Goal: Task Accomplishment & Management: Manage account settings

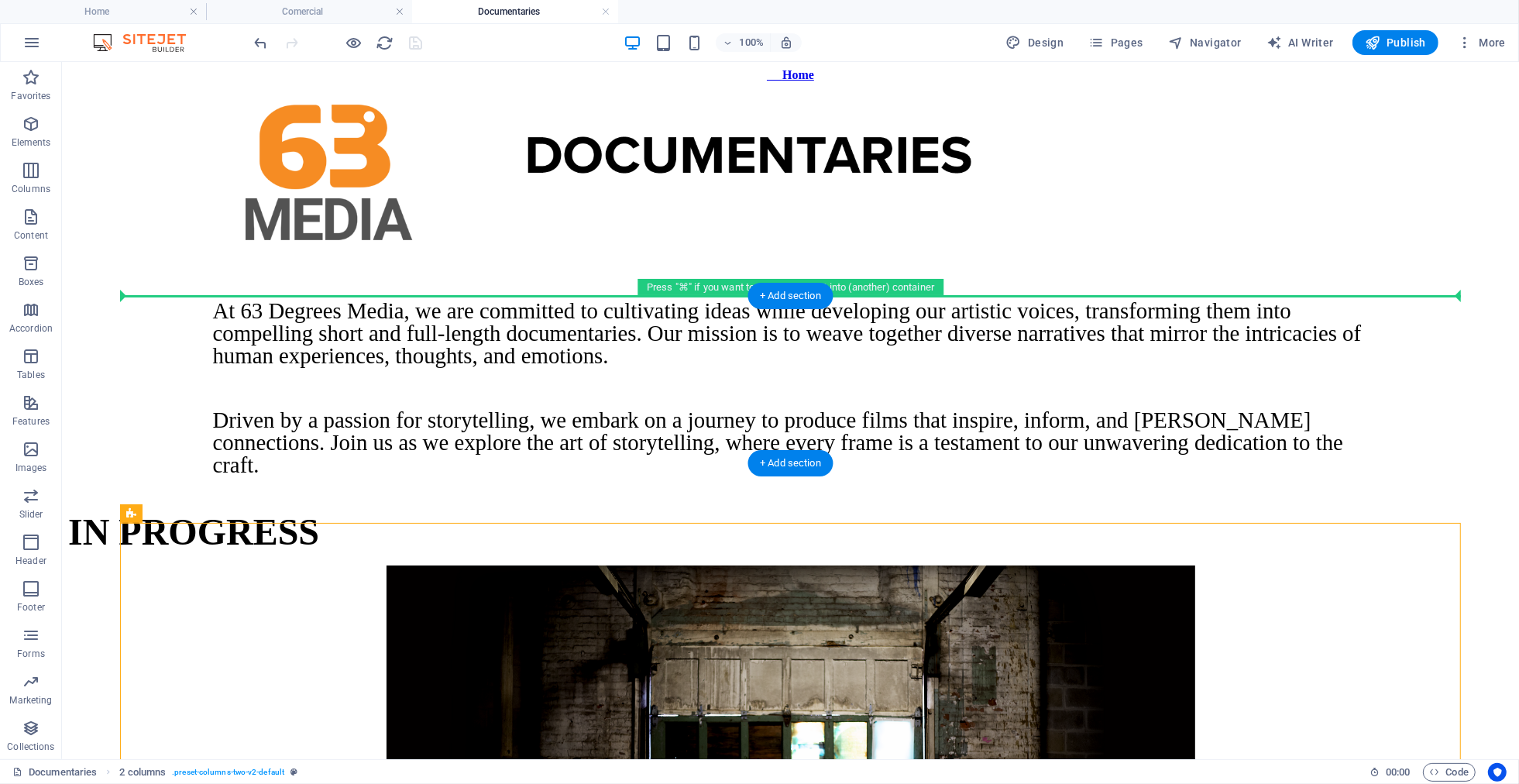
drag, startPoint x: 237, startPoint y: 570, endPoint x: 331, endPoint y: 303, distance: 283.1
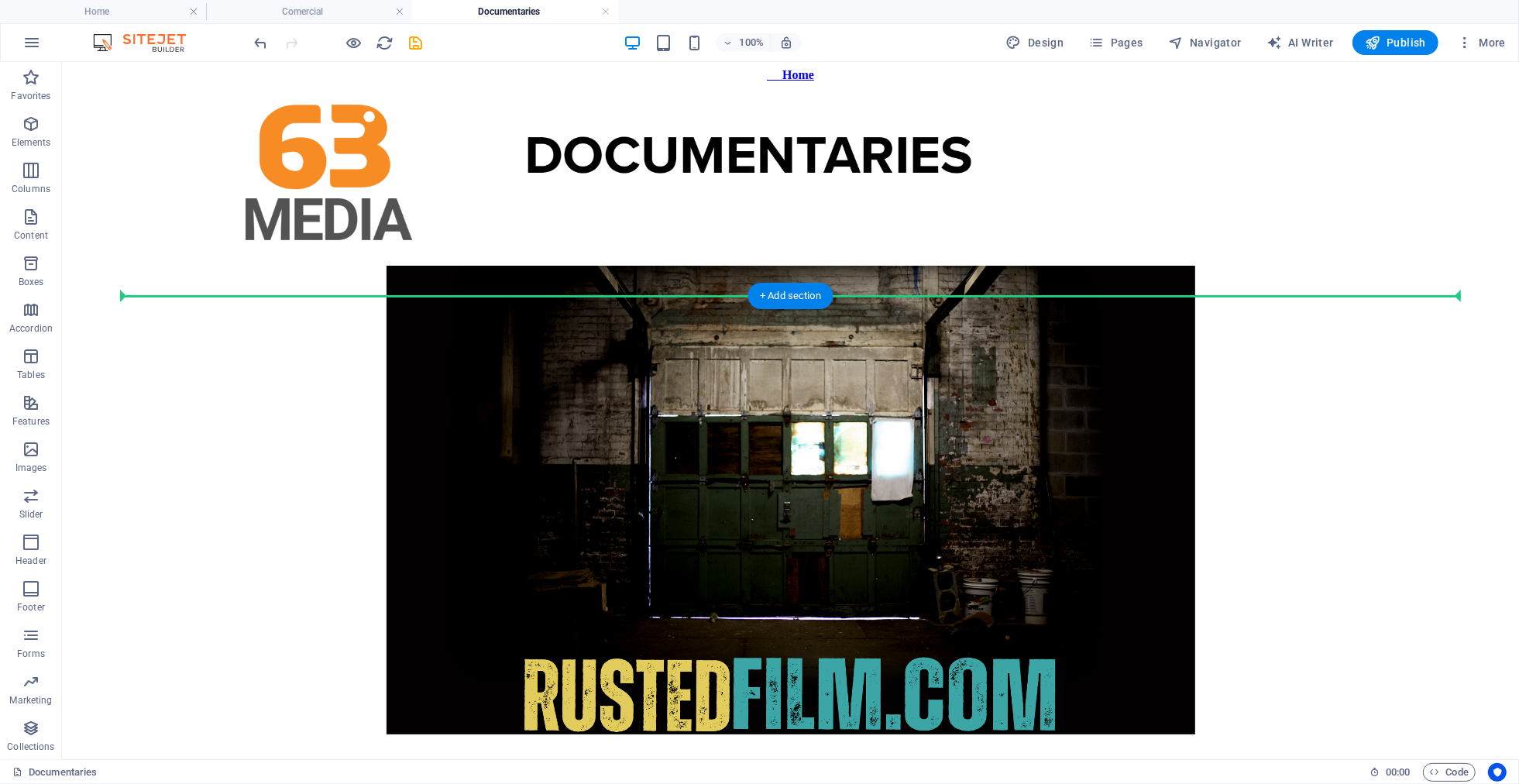
drag, startPoint x: 207, startPoint y: 728, endPoint x: 200, endPoint y: 299, distance: 429.1
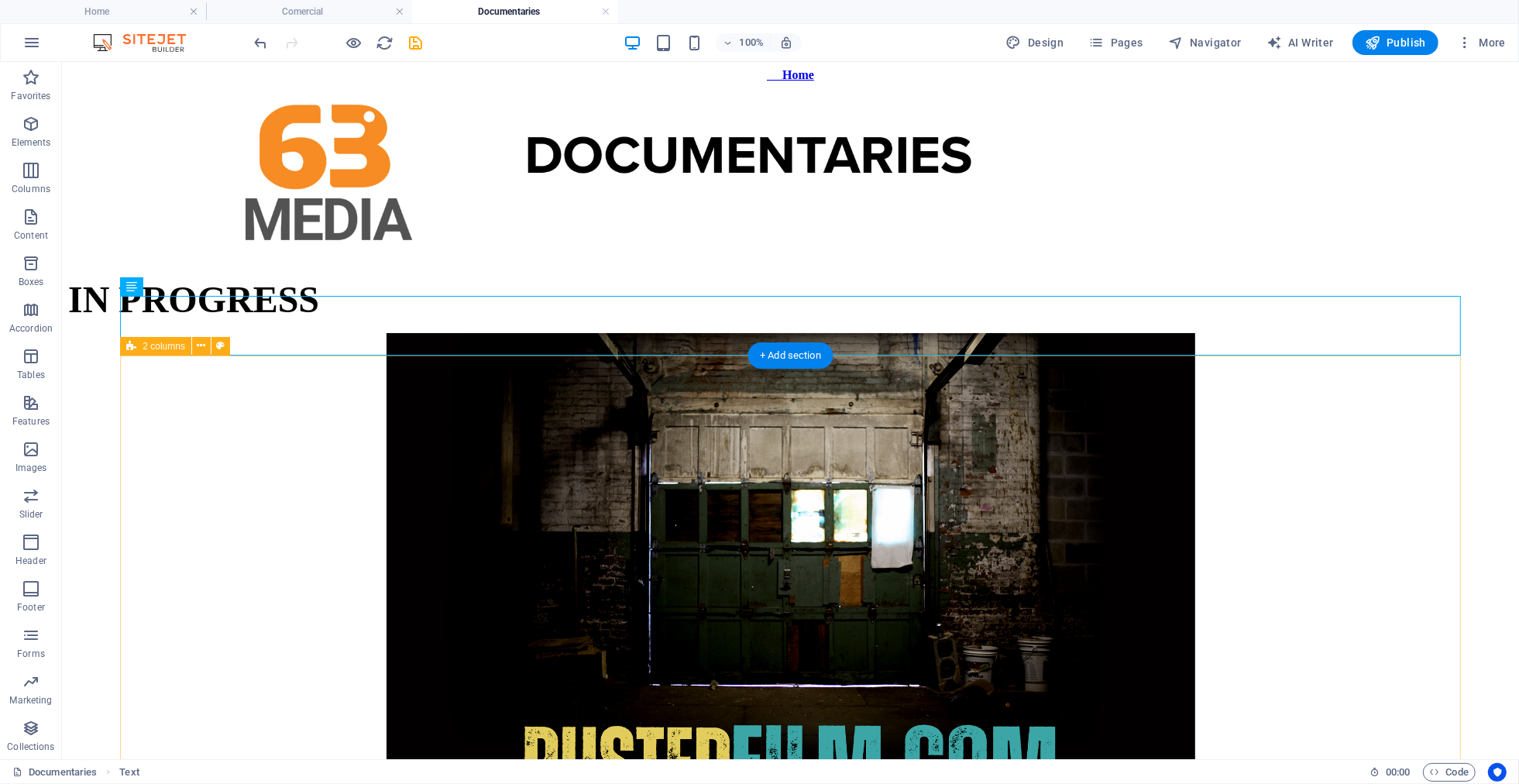
drag, startPoint x: 630, startPoint y: 374, endPoint x: 622, endPoint y: 374, distance: 8.0
click at [629, 374] on div at bounding box center [790, 568] width 1445 height 471
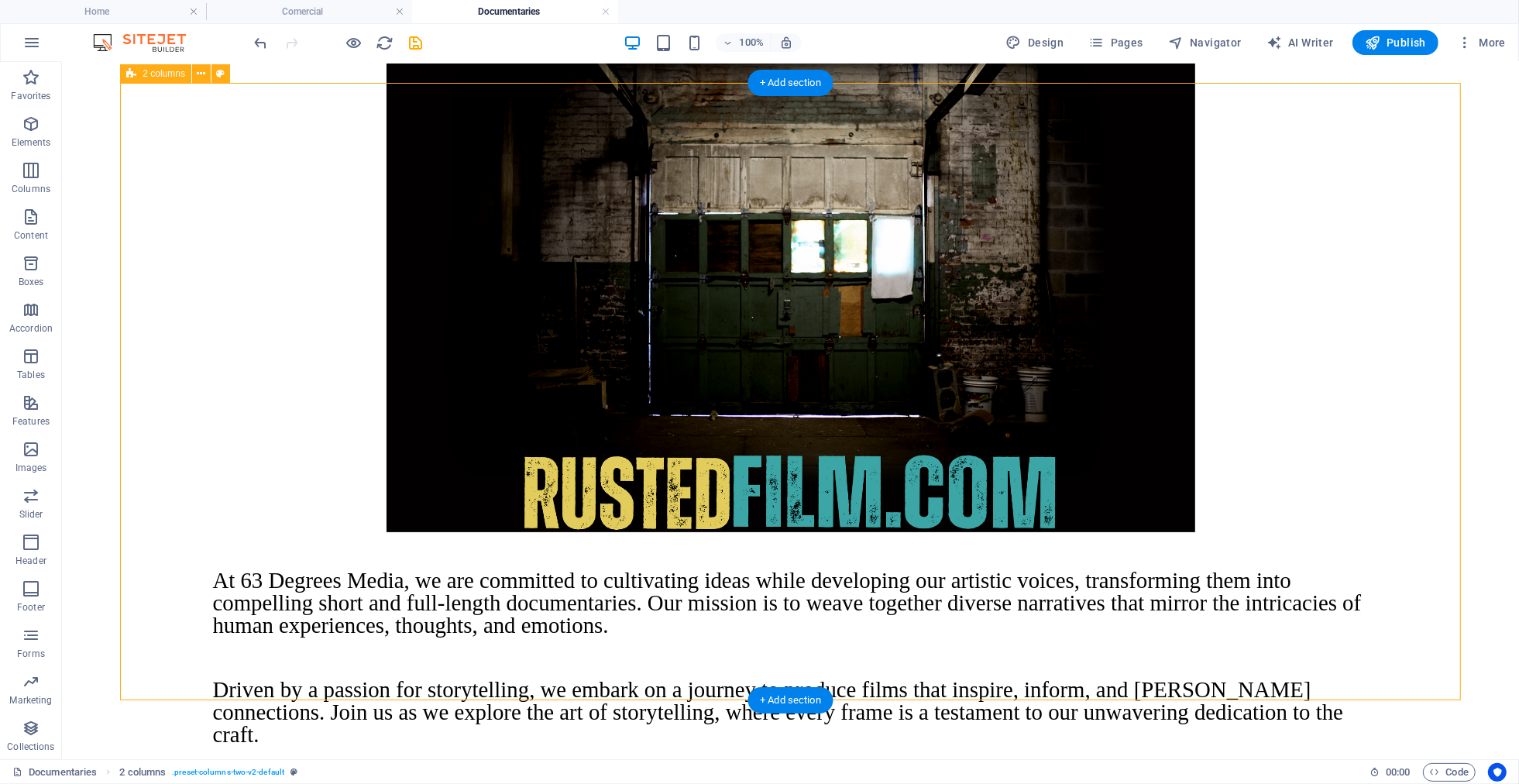
scroll to position [271, 0]
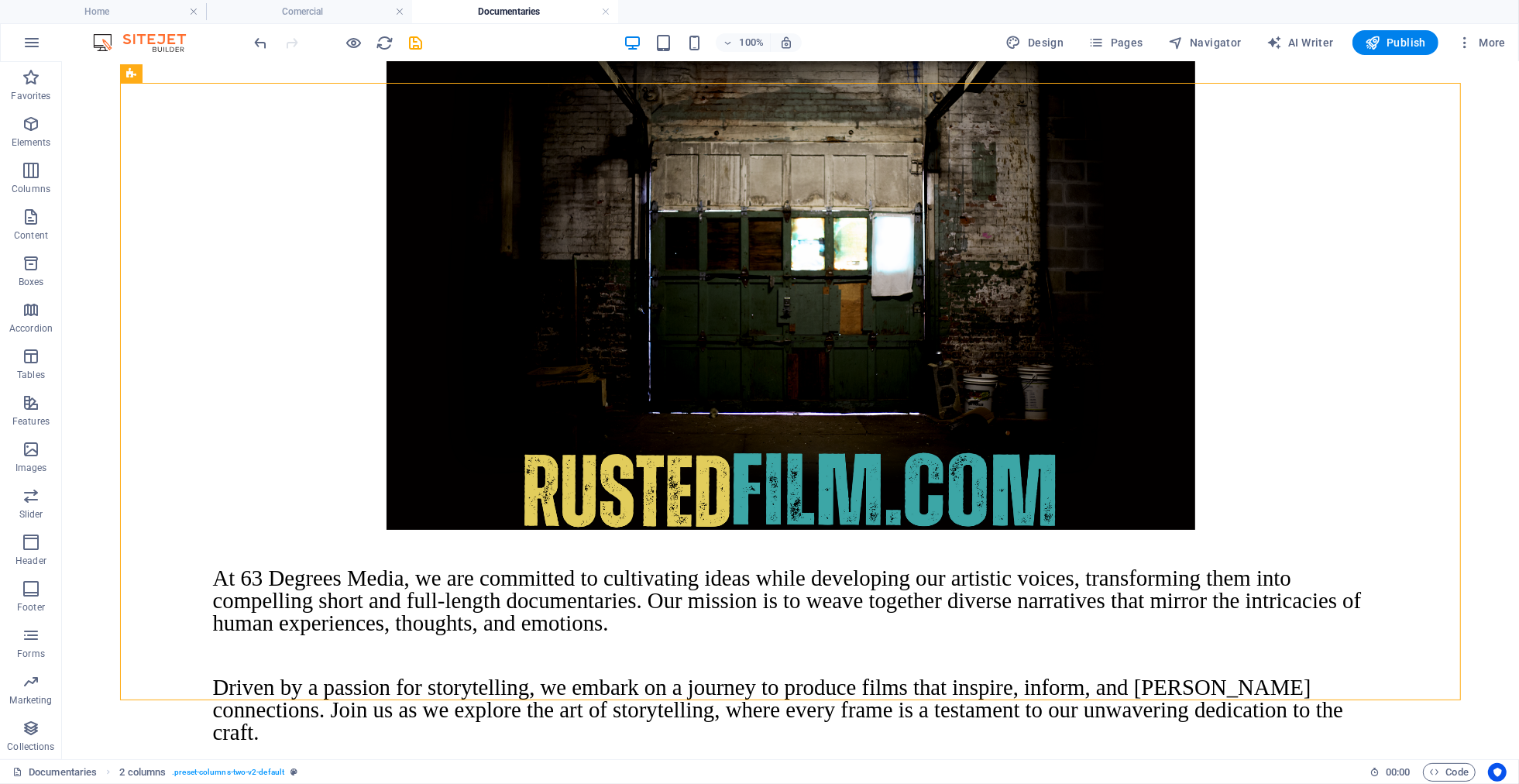
drag, startPoint x: 1498, startPoint y: 419, endPoint x: 1454, endPoint y: 415, distance: 44.2
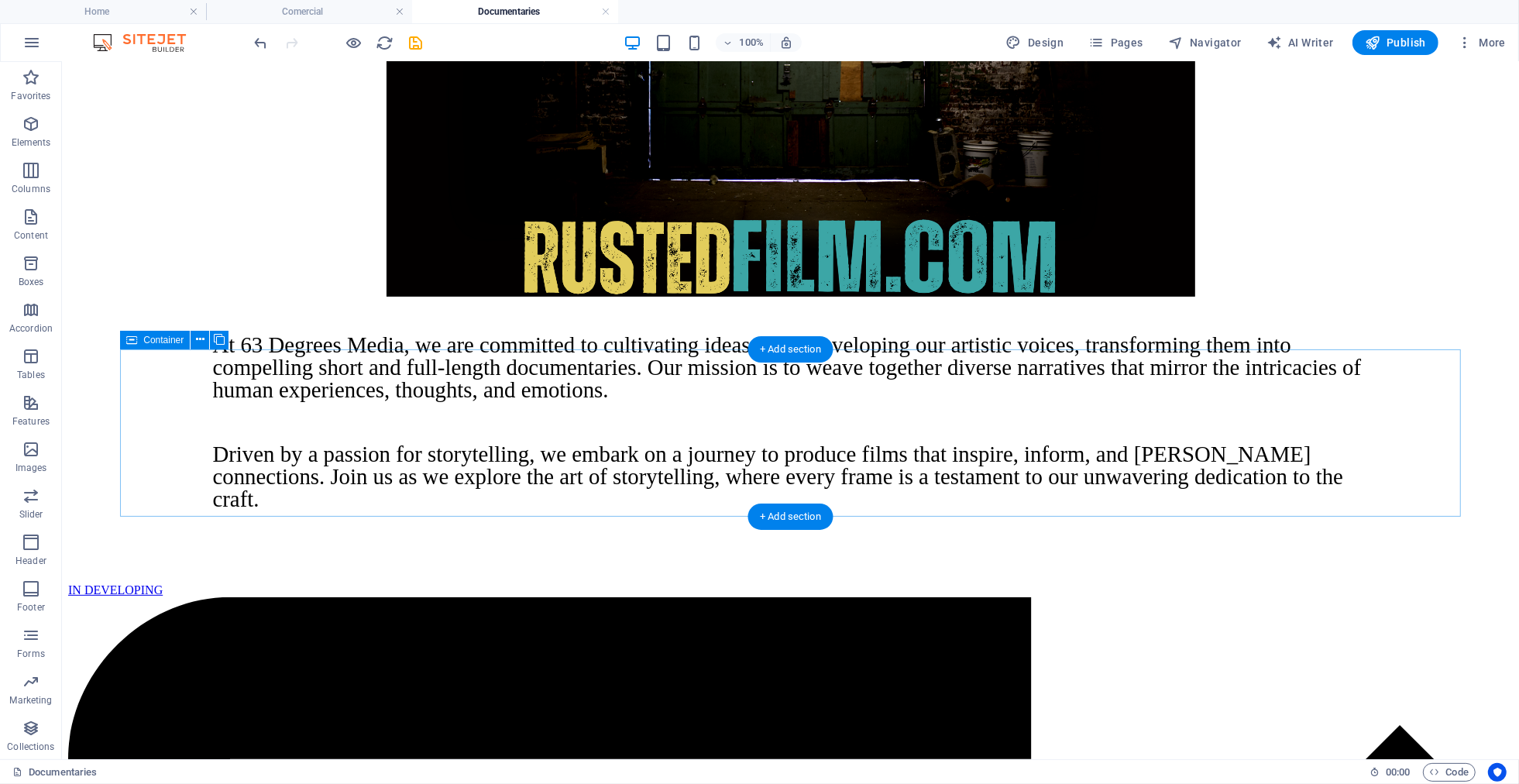
scroll to position [624, 0]
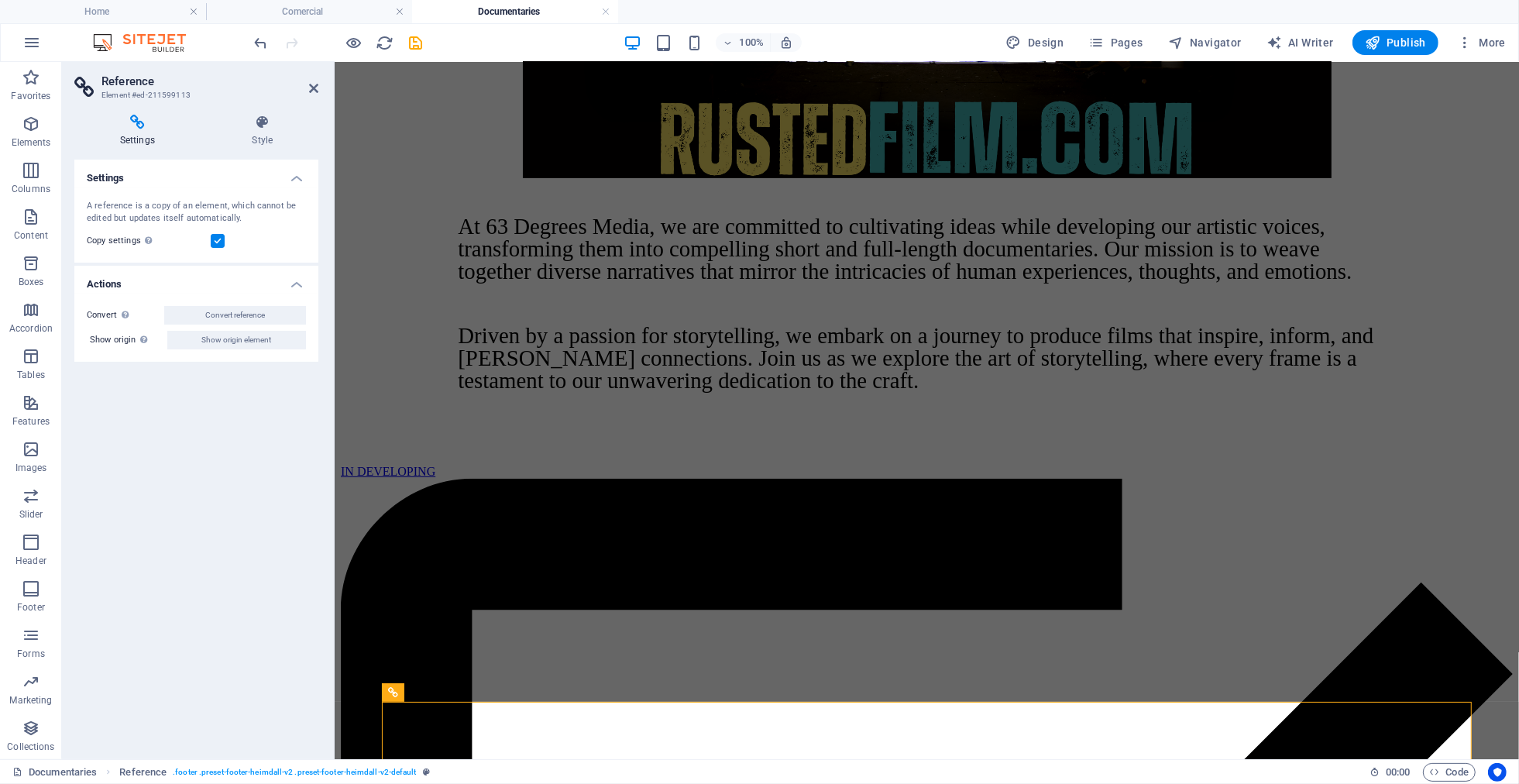
click at [138, 124] on icon at bounding box center [137, 122] width 126 height 15
click at [429, 690] on span "Reference" at bounding box center [426, 693] width 43 height 9
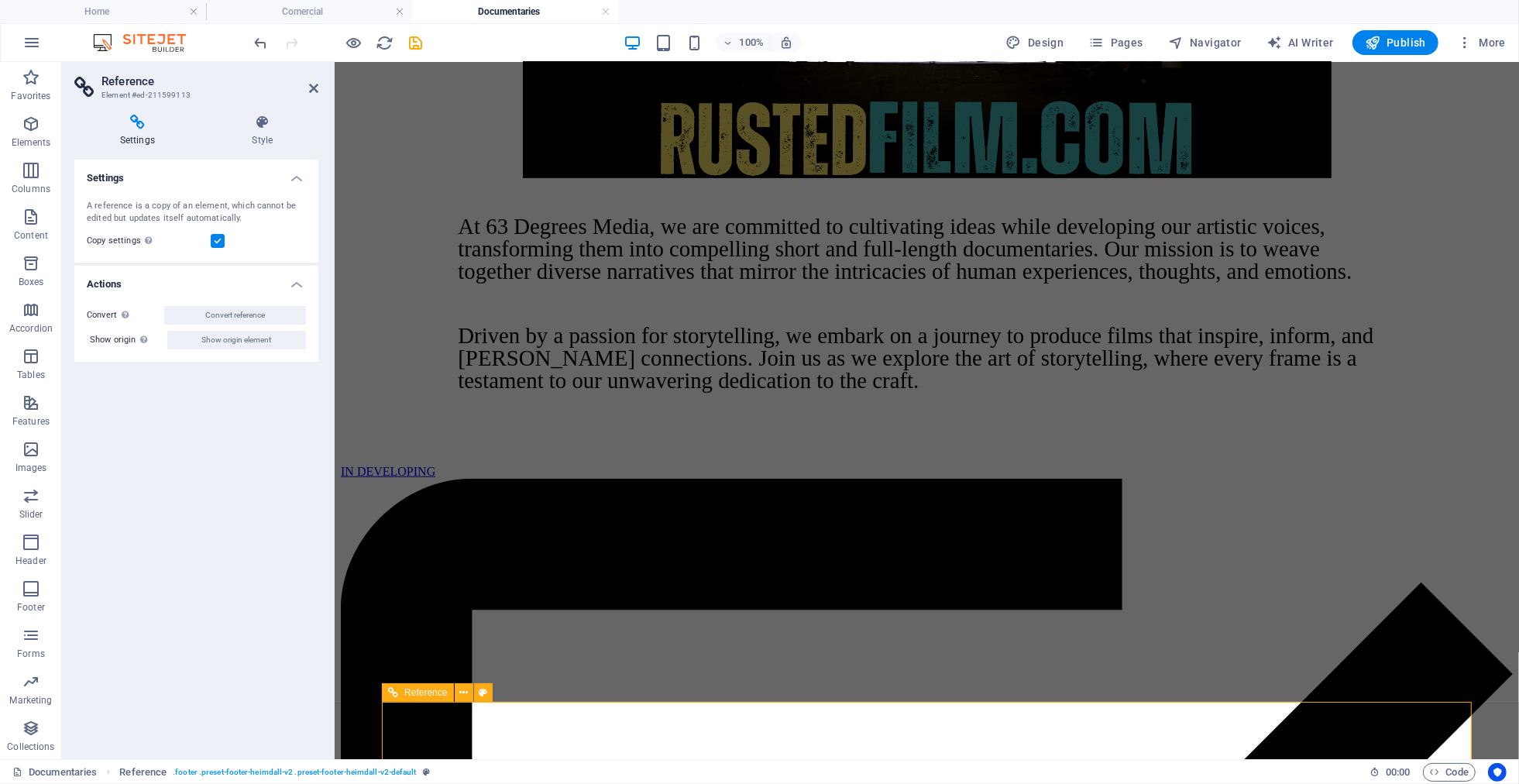
click at [146, 127] on icon at bounding box center [137, 122] width 126 height 15
click at [220, 246] on label at bounding box center [218, 241] width 14 height 14
click at [0, 0] on input "Copy settings Use the same settings (flex, animation, position, style) as for t…" at bounding box center [0, 0] width 0 height 0
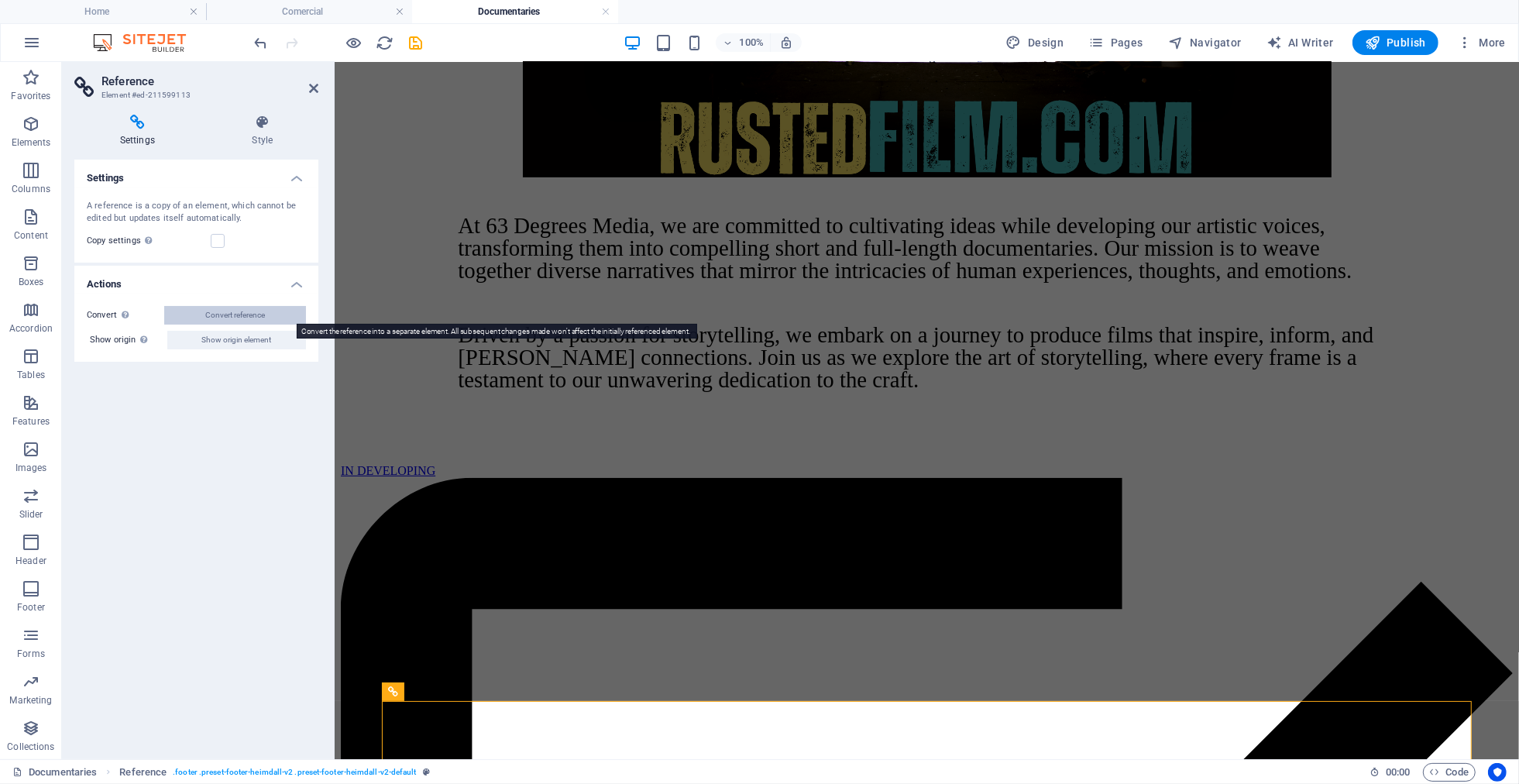
click at [282, 314] on button "Convert reference" at bounding box center [235, 314] width 142 height 19
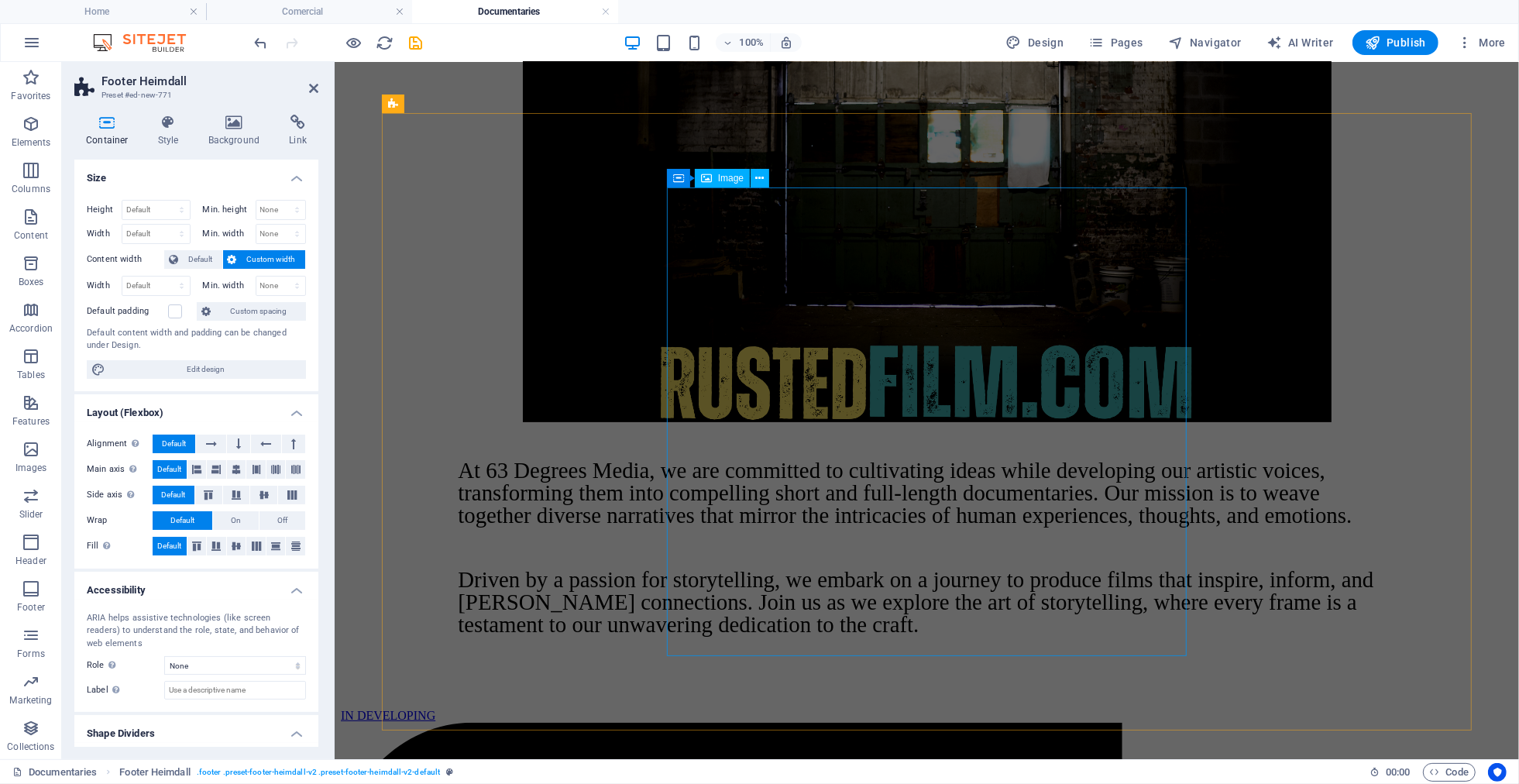
scroll to position [651, 0]
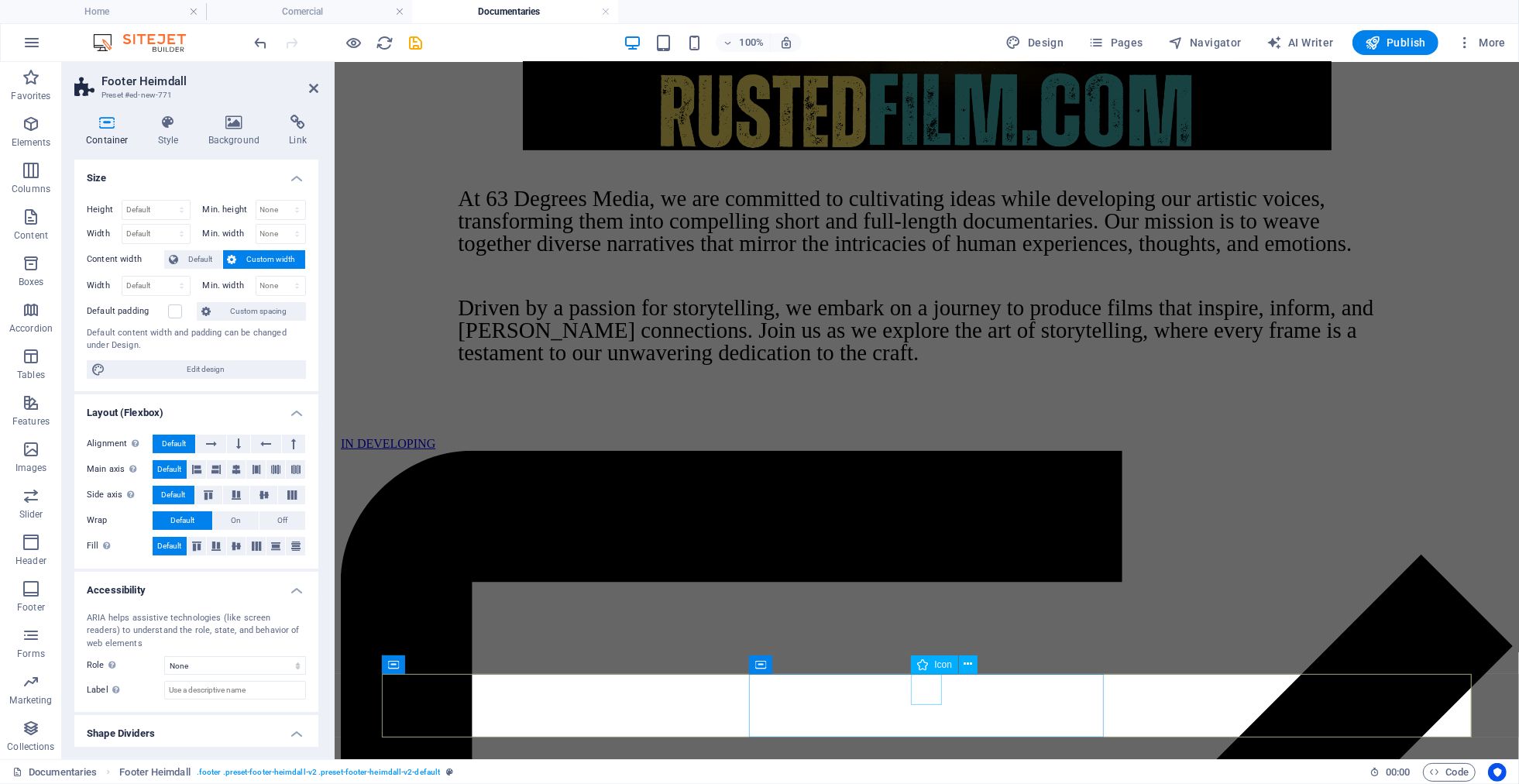
click at [317, 134] on h4 "Link" at bounding box center [298, 131] width 41 height 32
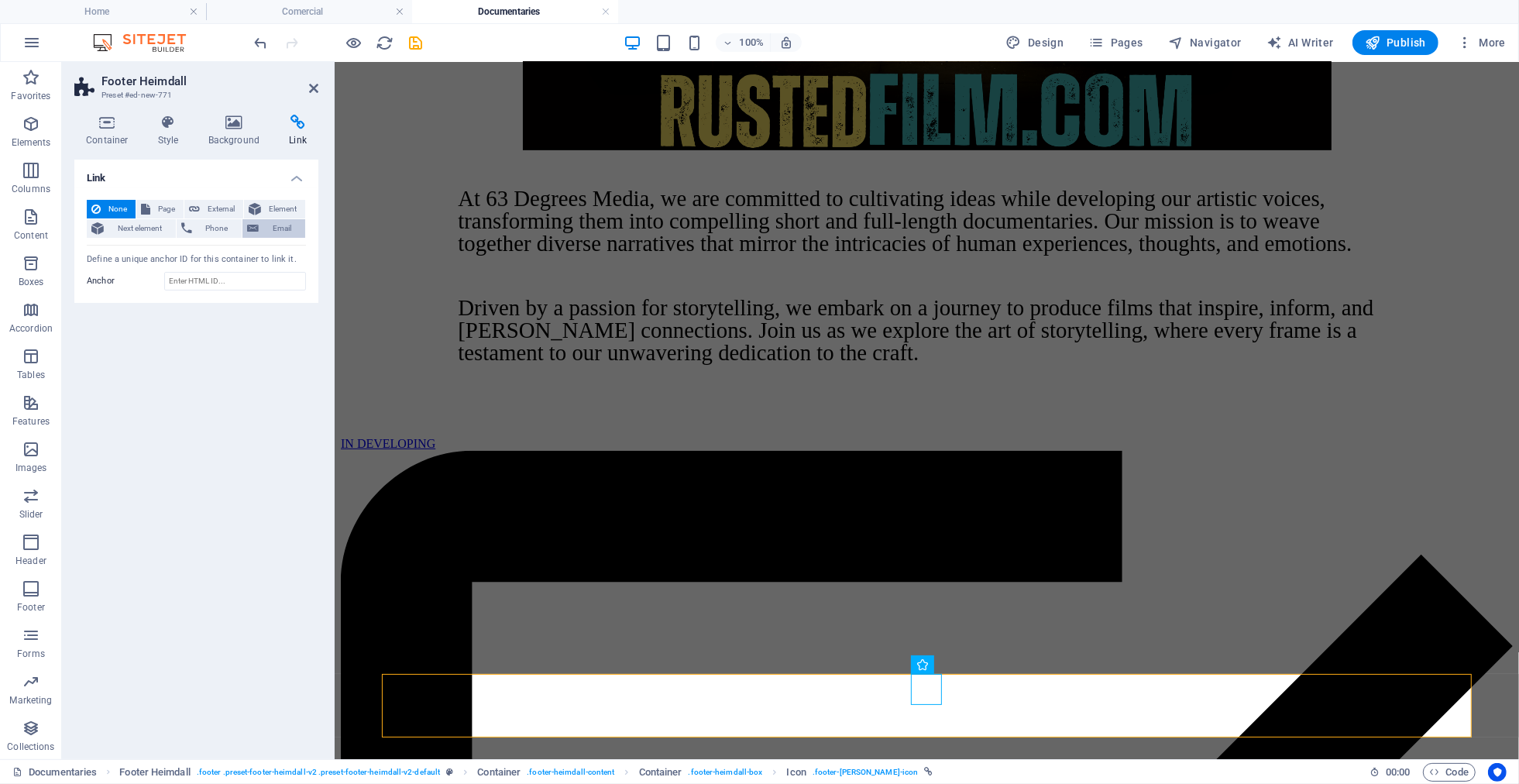
click at [276, 228] on span "Email" at bounding box center [281, 228] width 37 height 19
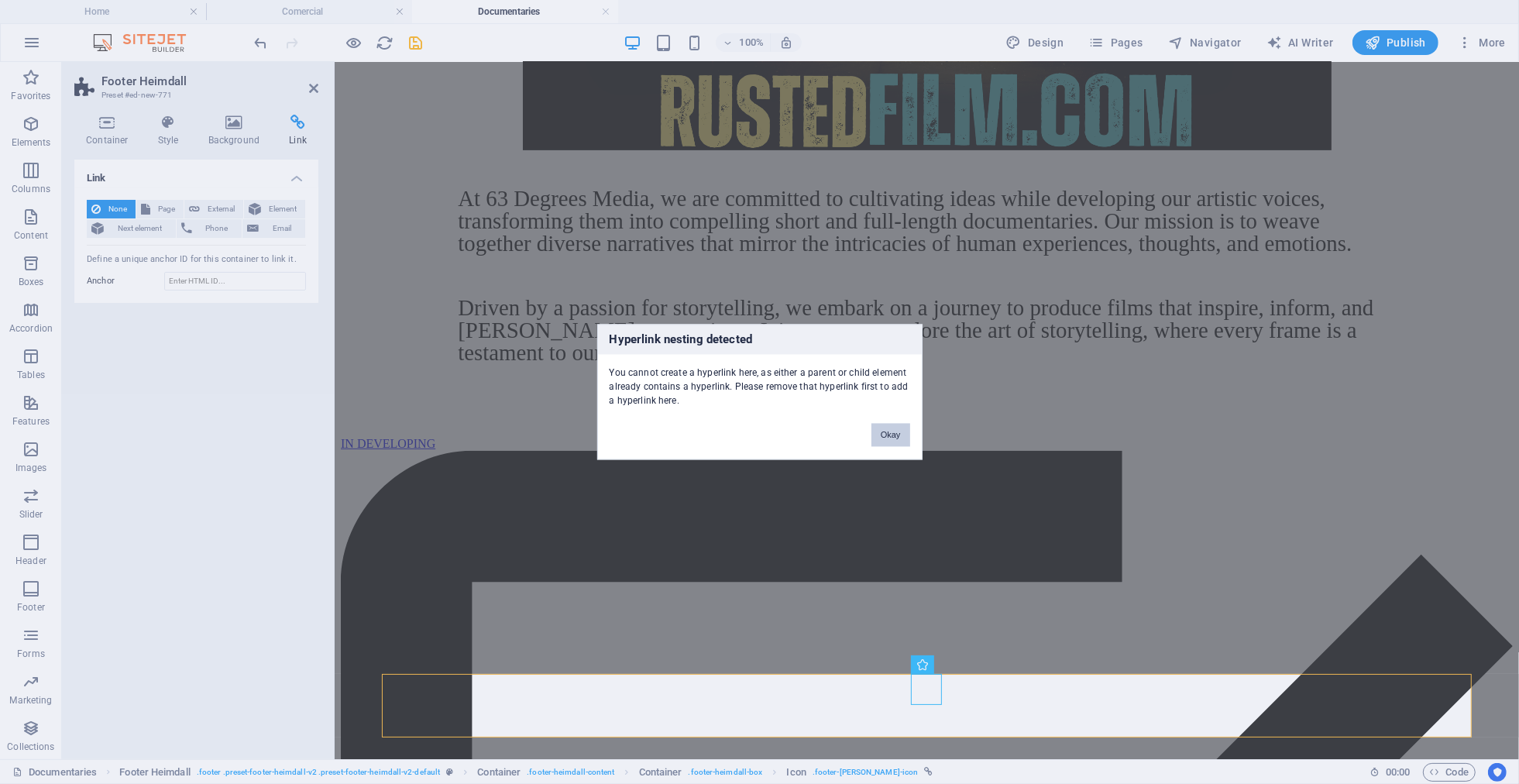
click at [888, 439] on button "Okay" at bounding box center [890, 435] width 39 height 23
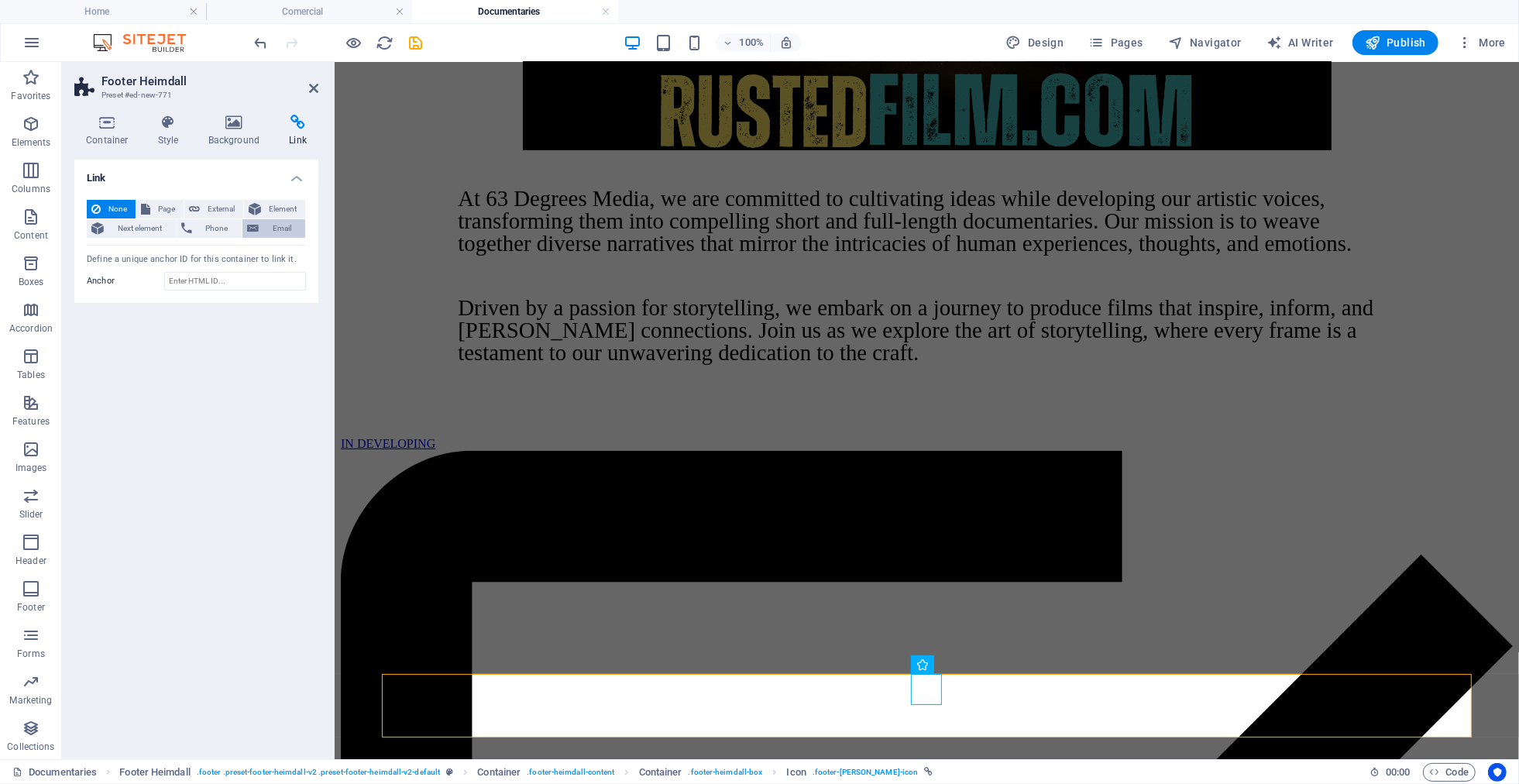
click at [272, 231] on span "Email" at bounding box center [281, 228] width 37 height 19
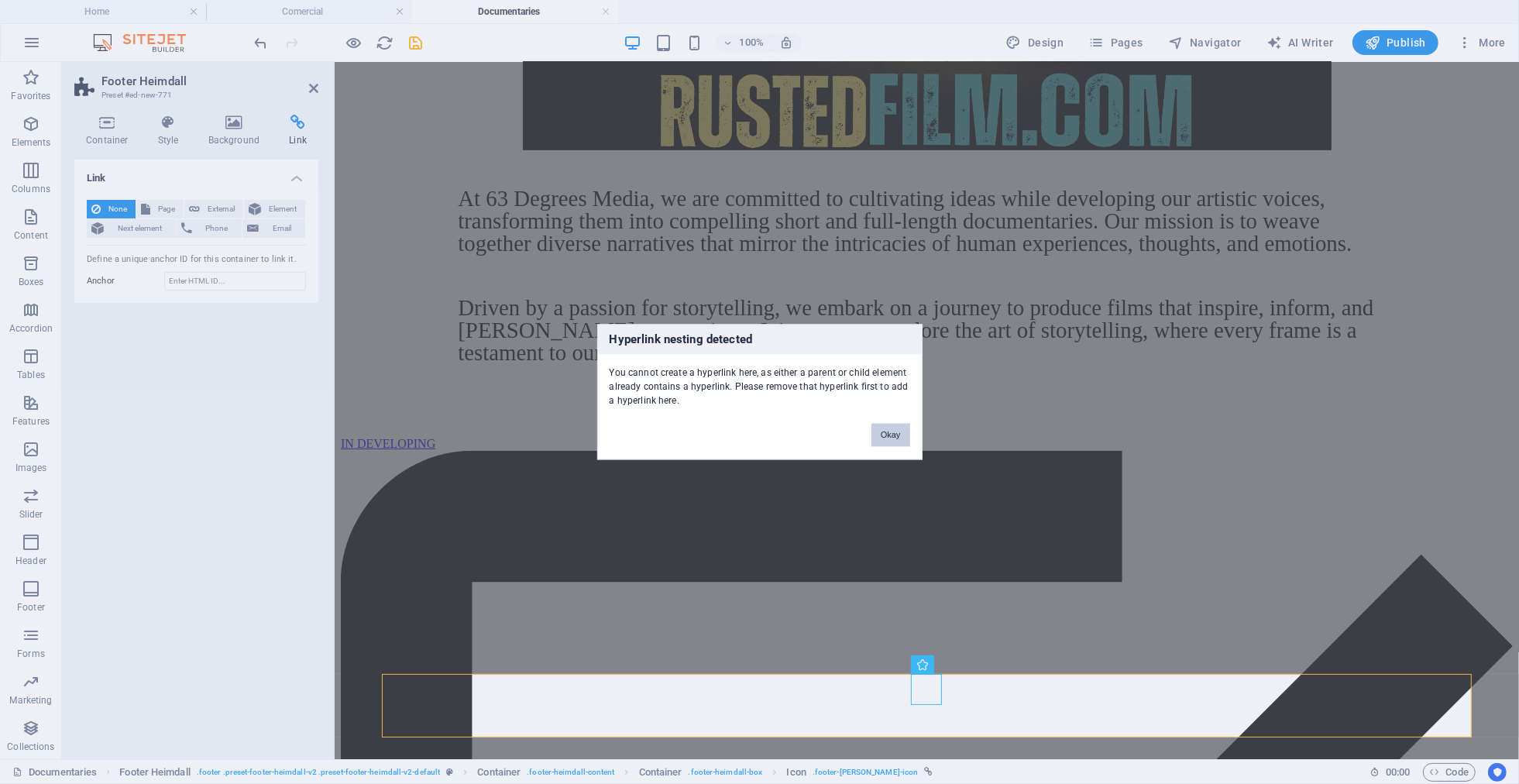
click at [897, 435] on button "Okay" at bounding box center [890, 435] width 39 height 23
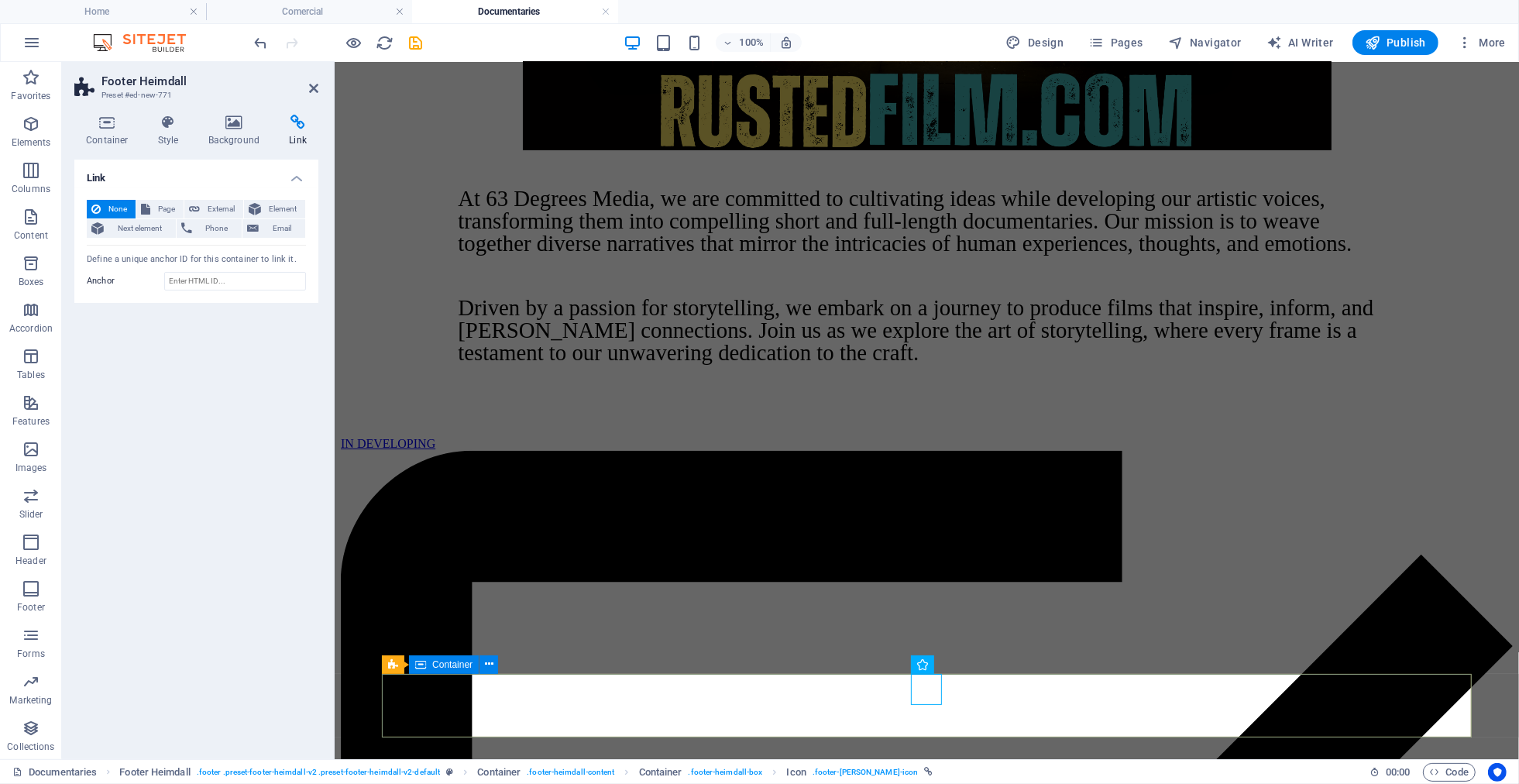
click at [427, 663] on span "Footer Heimdall" at bounding box center [436, 664] width 65 height 9
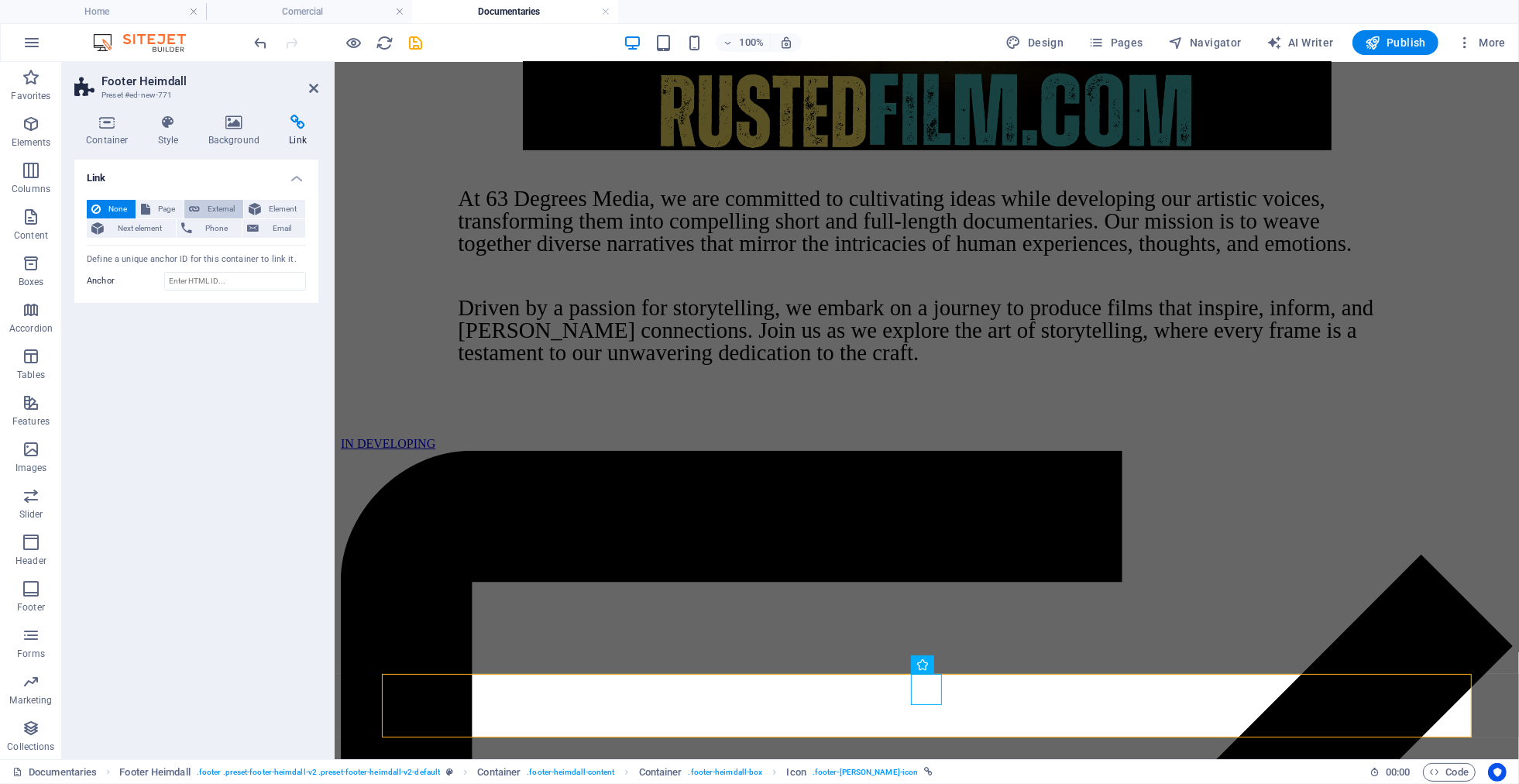
click at [207, 207] on span "External" at bounding box center [221, 209] width 34 height 19
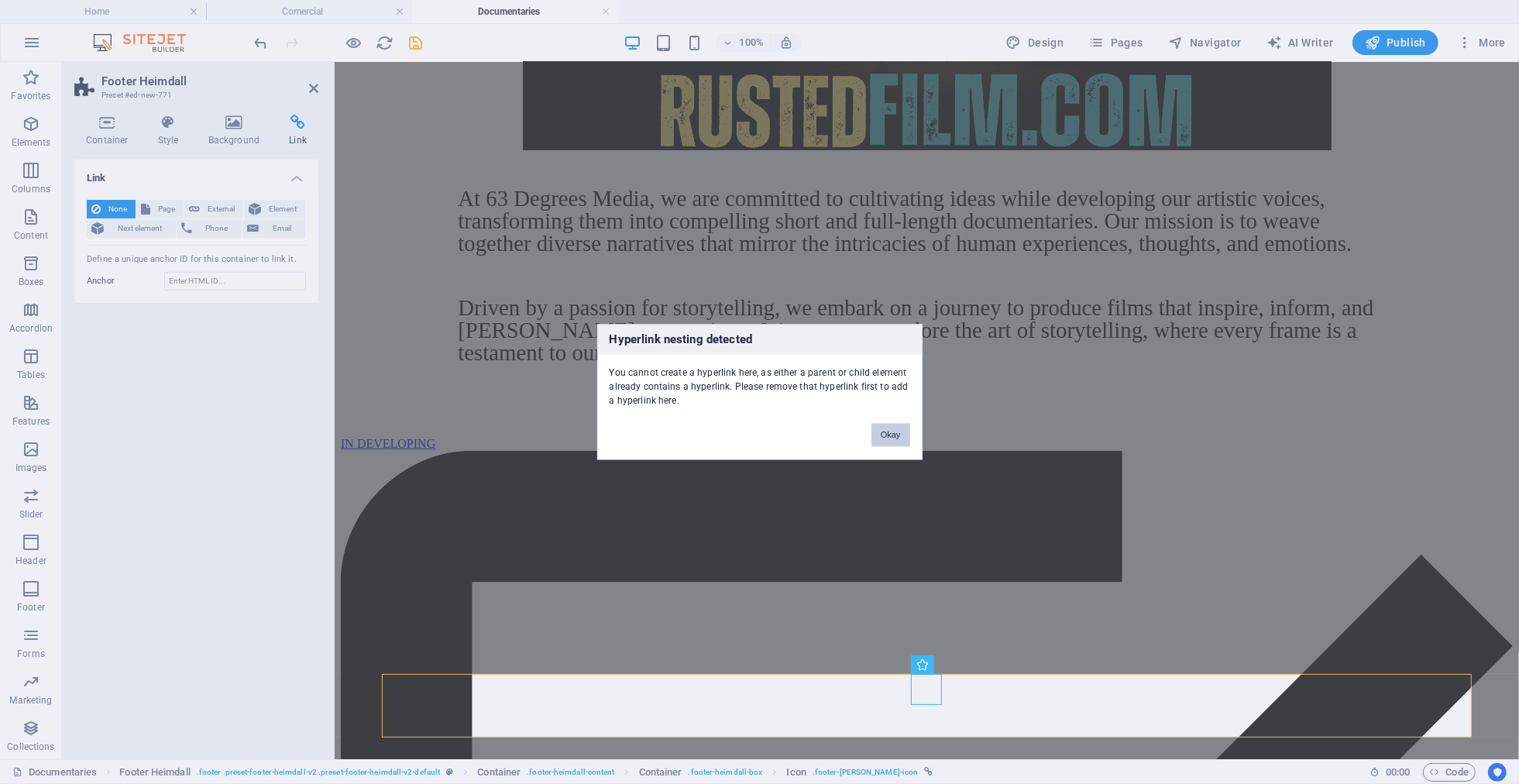
click at [900, 437] on button "Okay" at bounding box center [890, 435] width 39 height 23
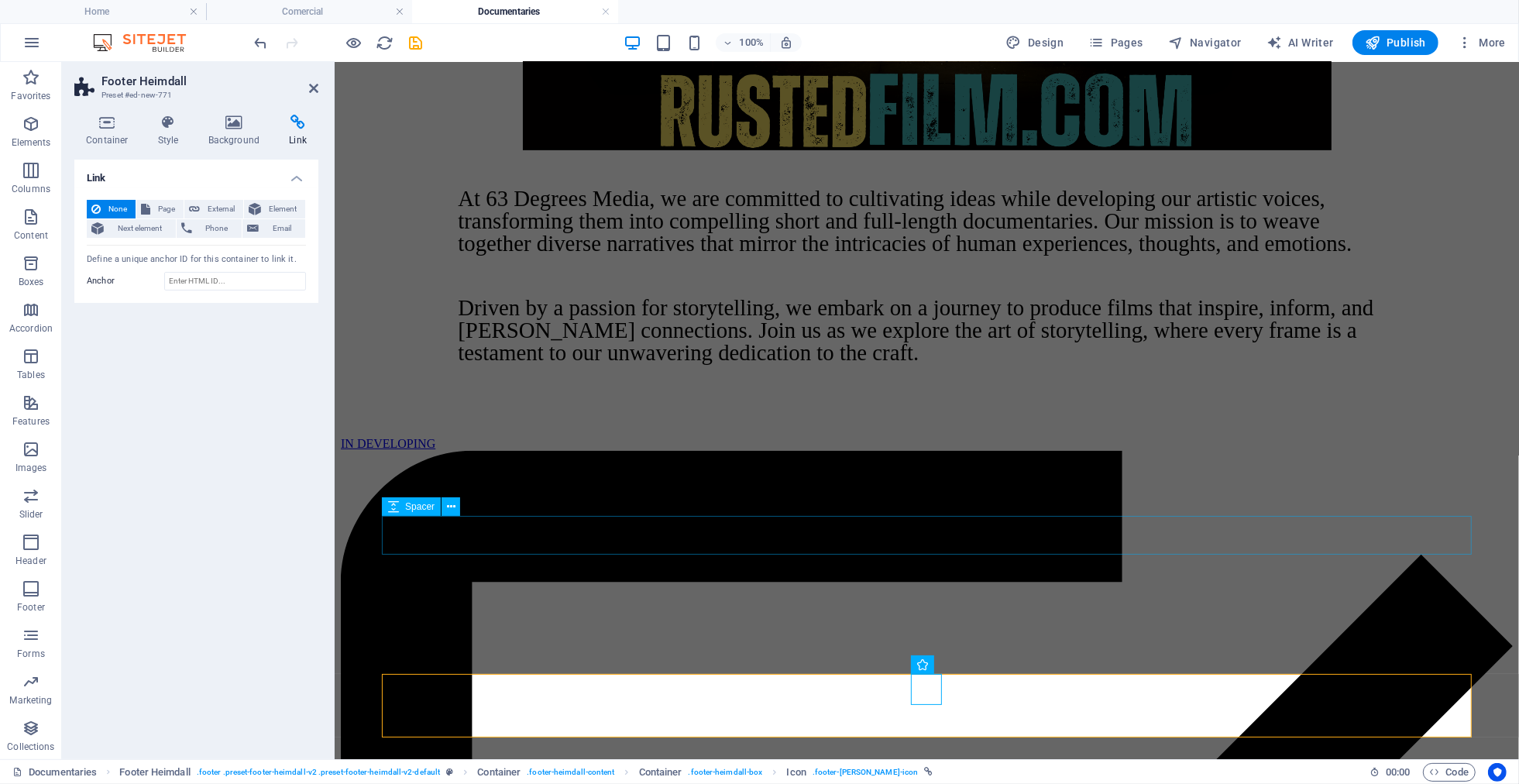
click at [893, 436] on div at bounding box center [926, 416] width 1172 height 39
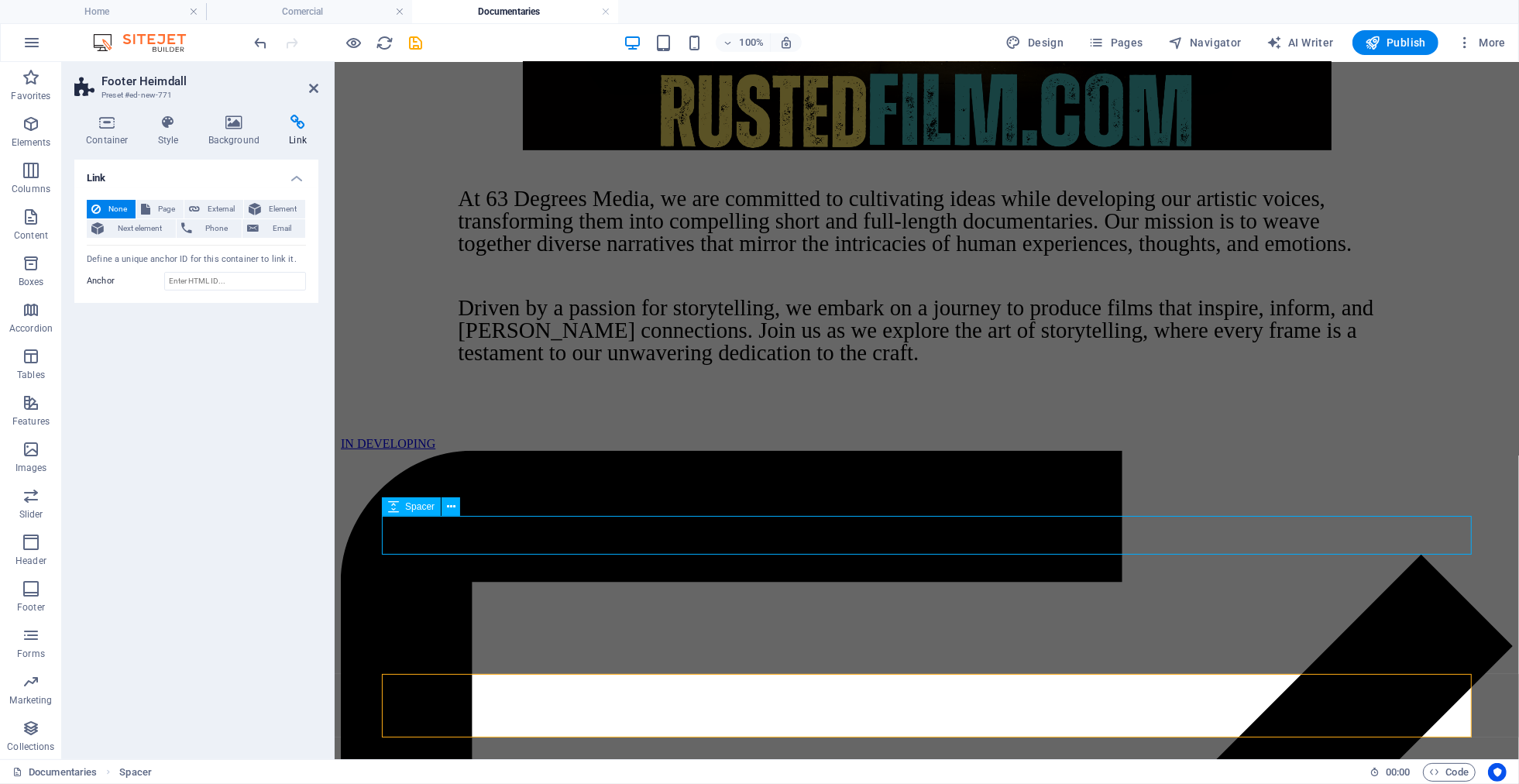
scroll to position [624, 0]
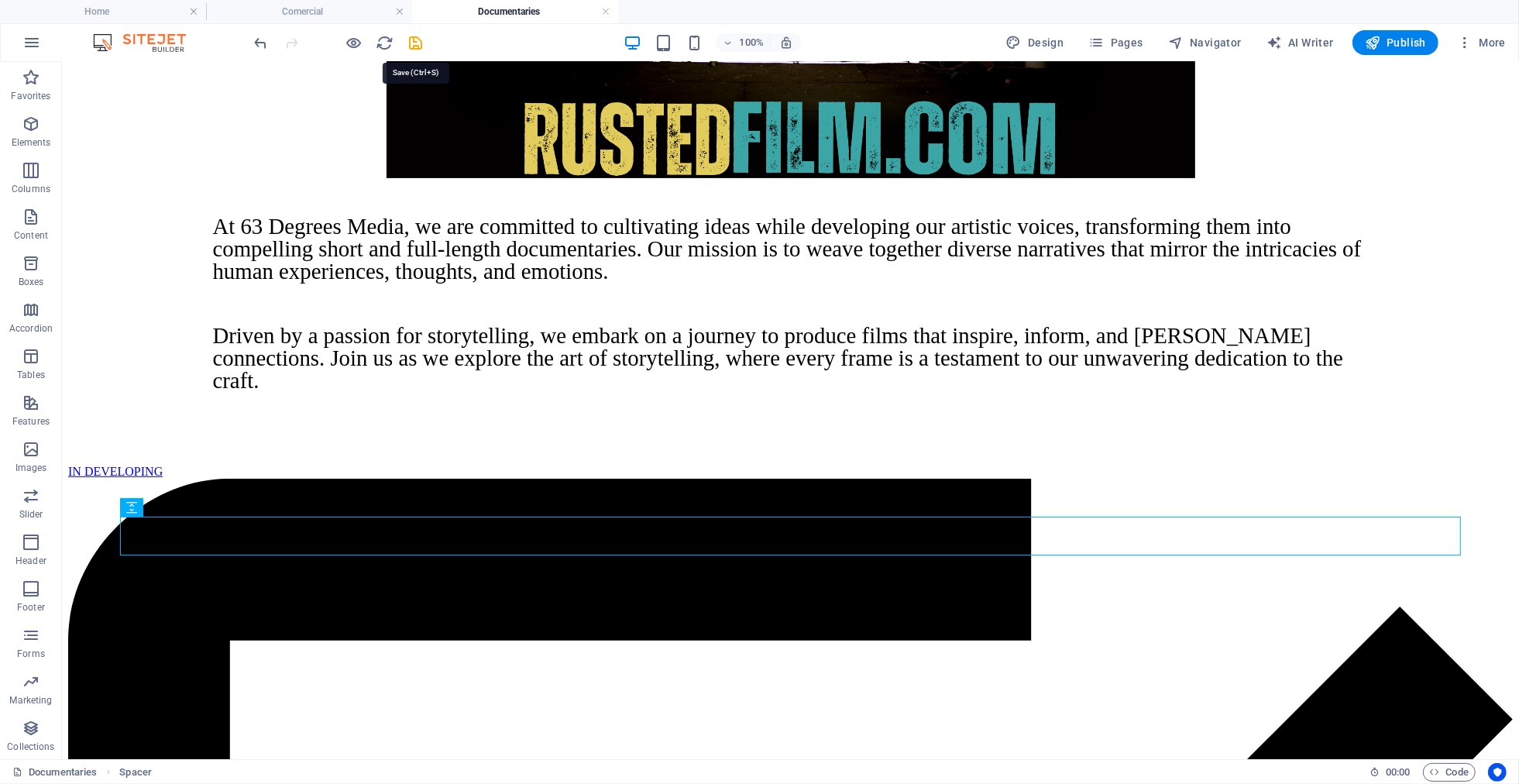
click at [419, 47] on icon "save" at bounding box center [417, 43] width 18 height 18
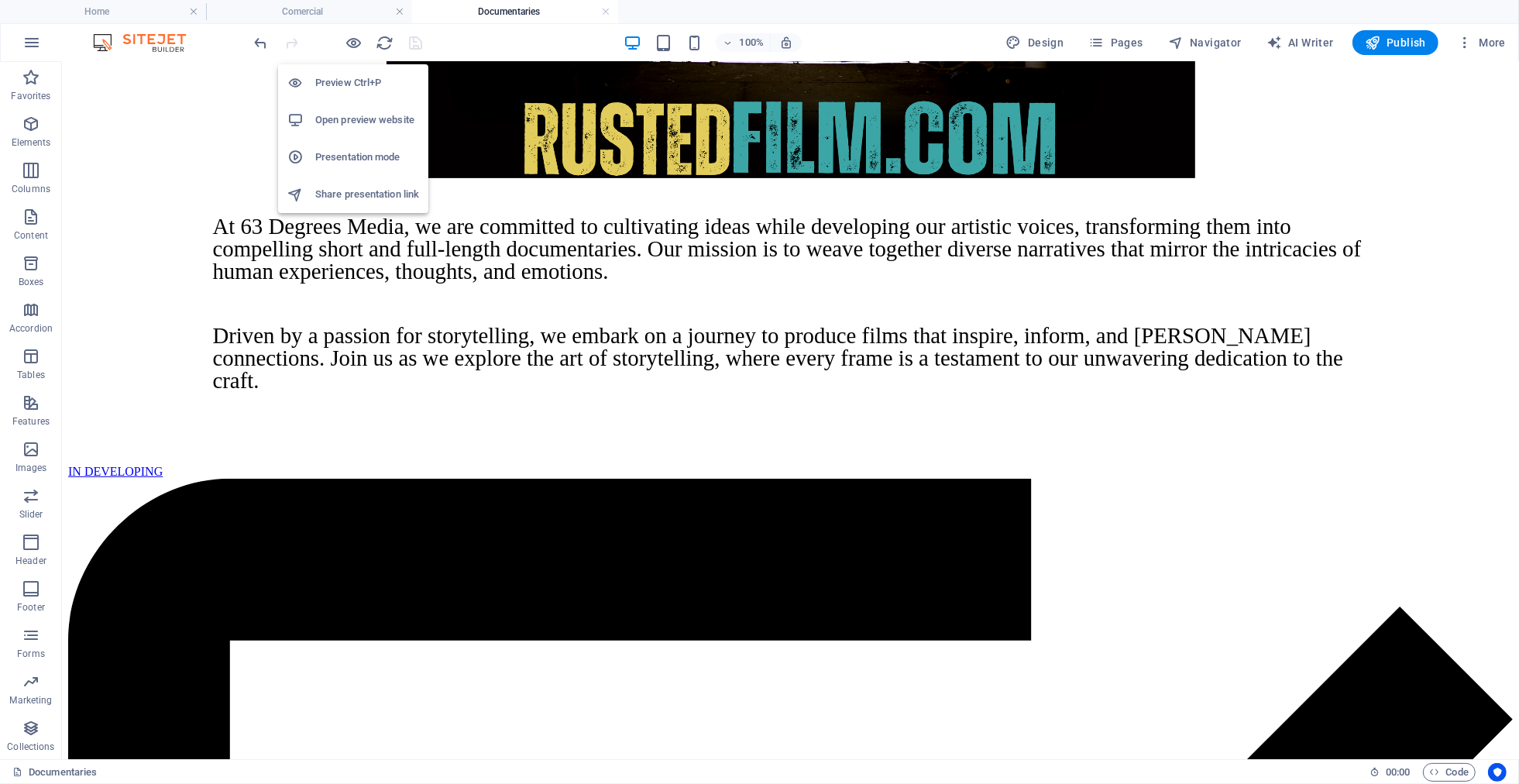
drag, startPoint x: 355, startPoint y: 43, endPoint x: 358, endPoint y: 53, distance: 10.4
click at [355, 43] on icon "button" at bounding box center [355, 43] width 18 height 18
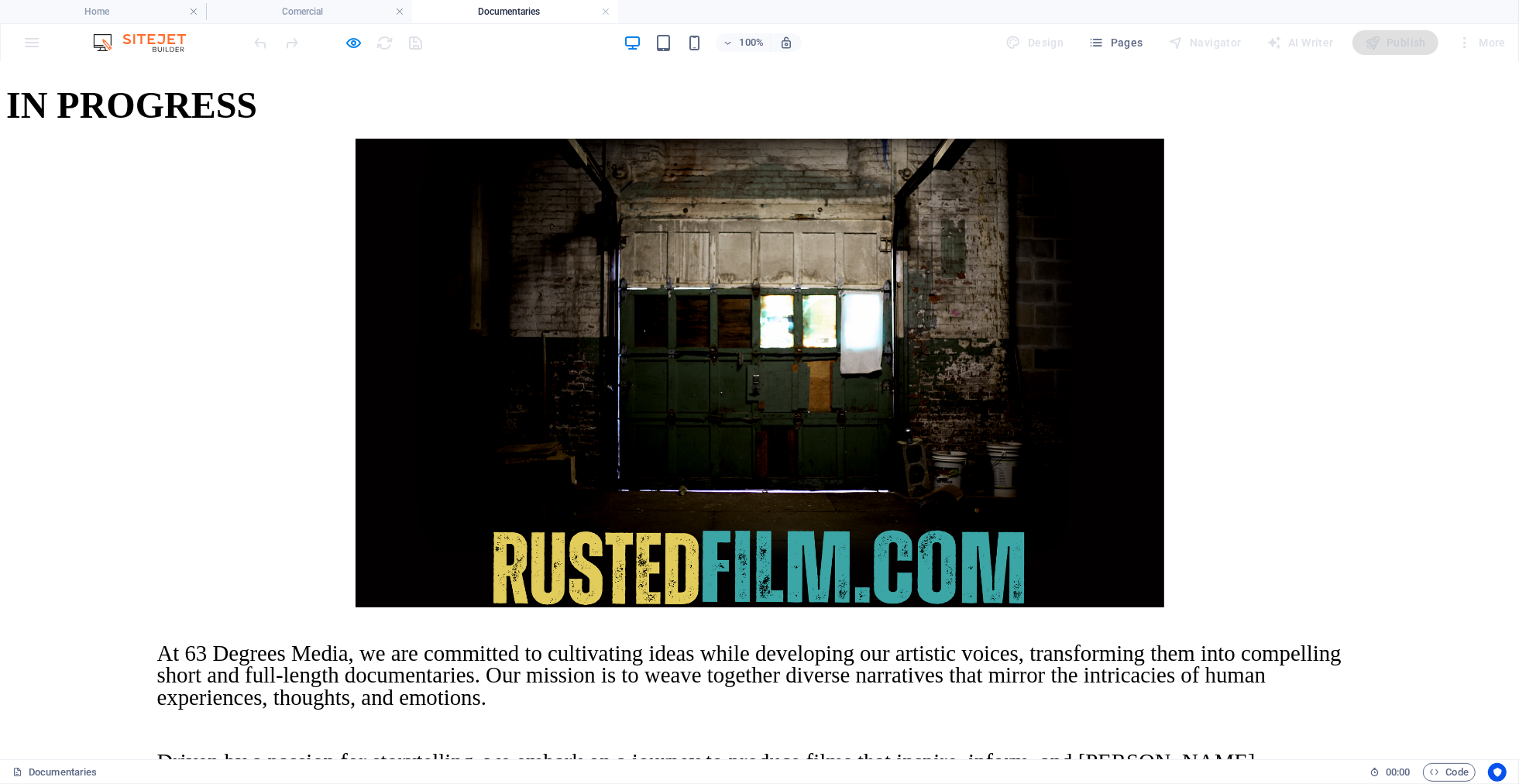
scroll to position [197, 0]
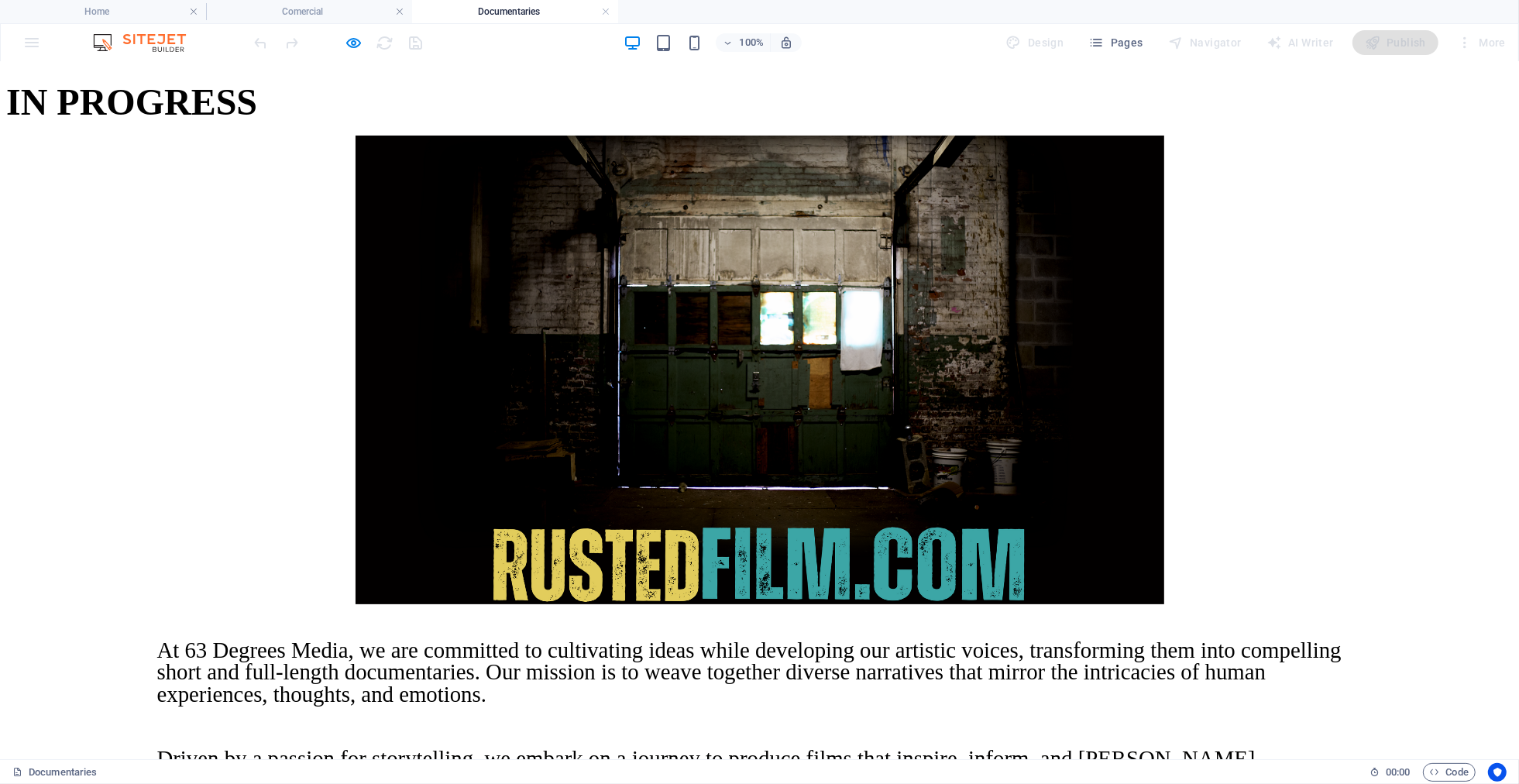
click at [494, 202] on div at bounding box center [759, 370] width 1506 height 471
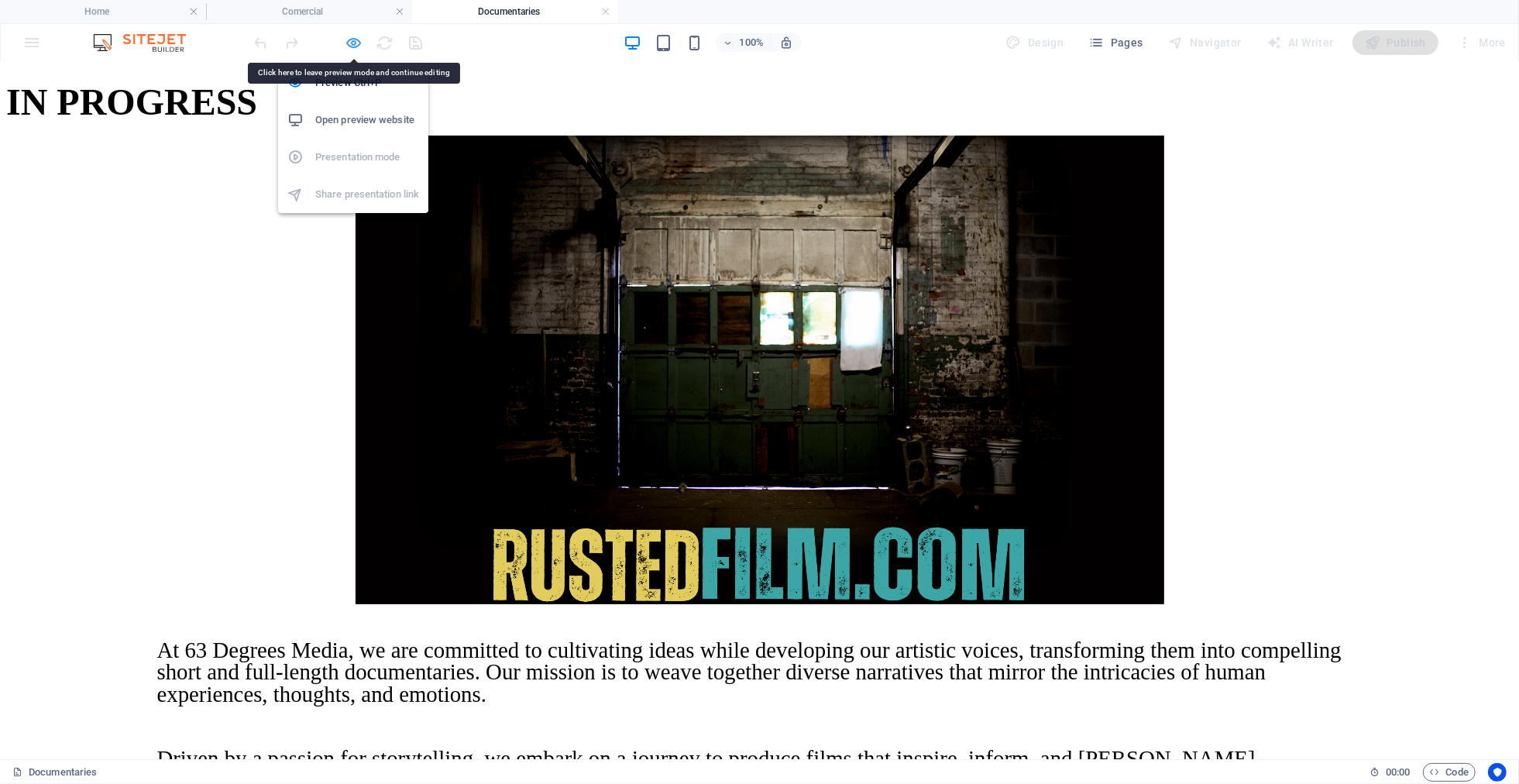
click at [350, 42] on icon "button" at bounding box center [355, 43] width 18 height 18
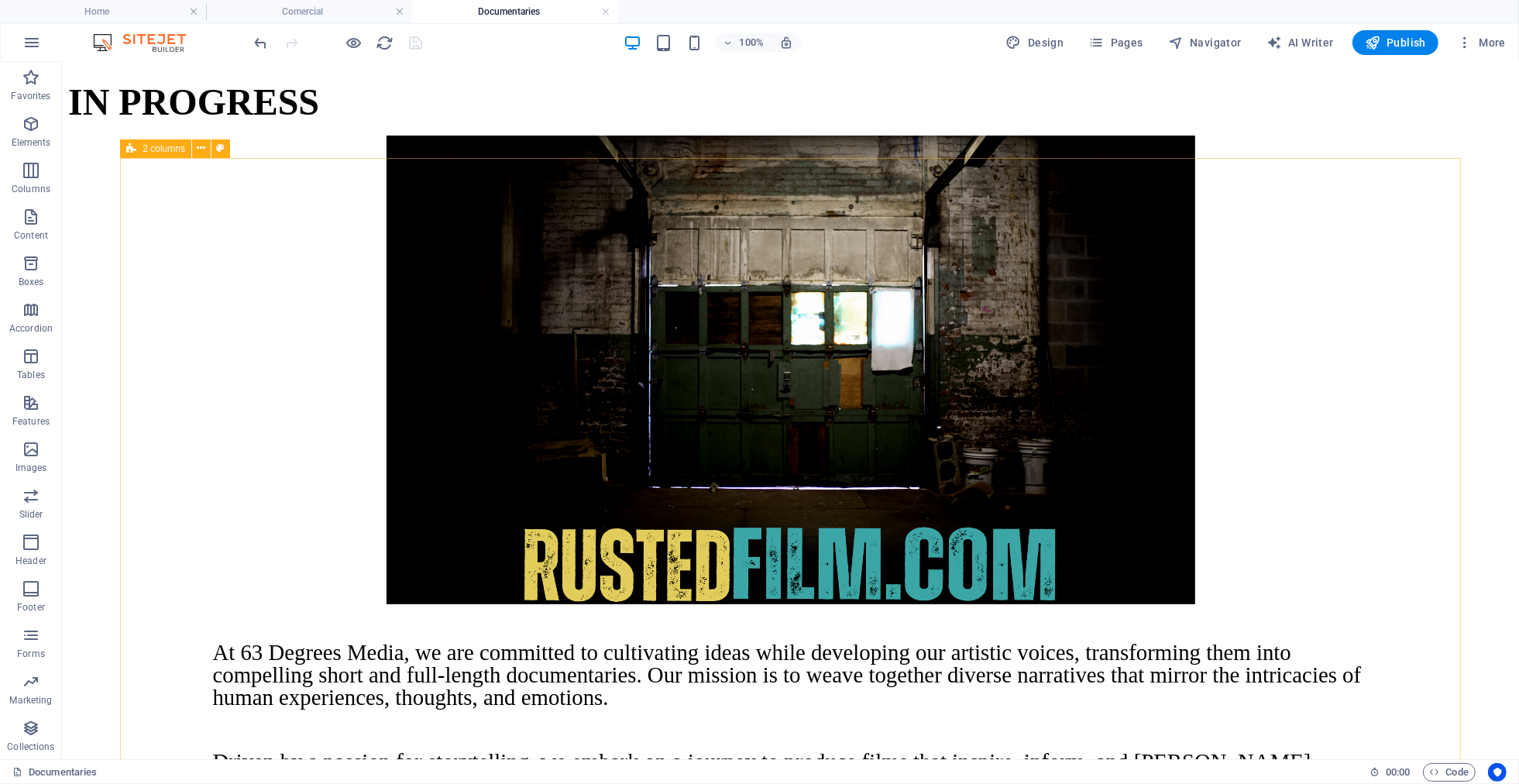
click at [164, 147] on span "2 columns" at bounding box center [164, 149] width 43 height 9
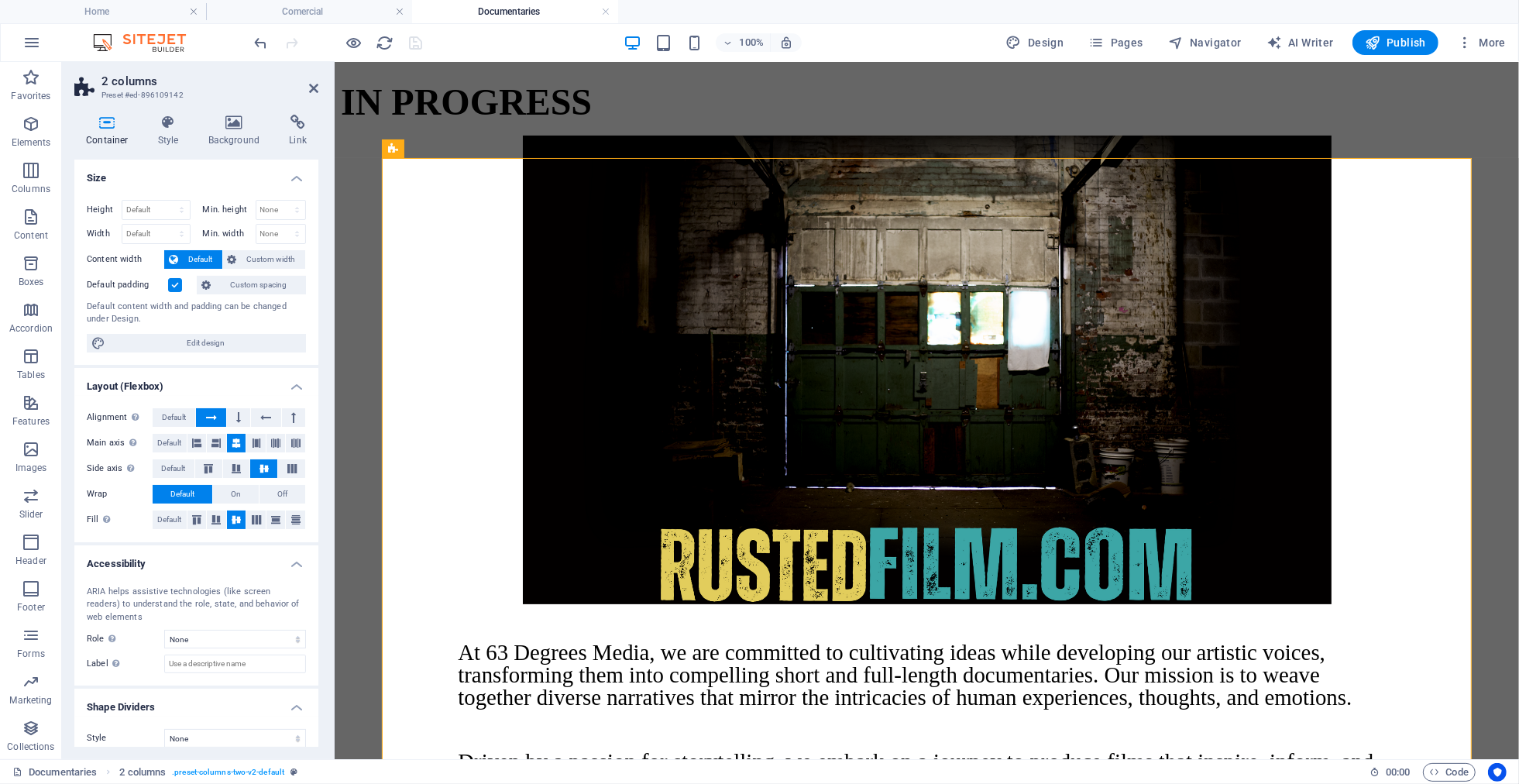
click at [176, 286] on label at bounding box center [176, 285] width 14 height 14
click at [0, 0] on input "Default padding" at bounding box center [0, 0] width 0 height 0
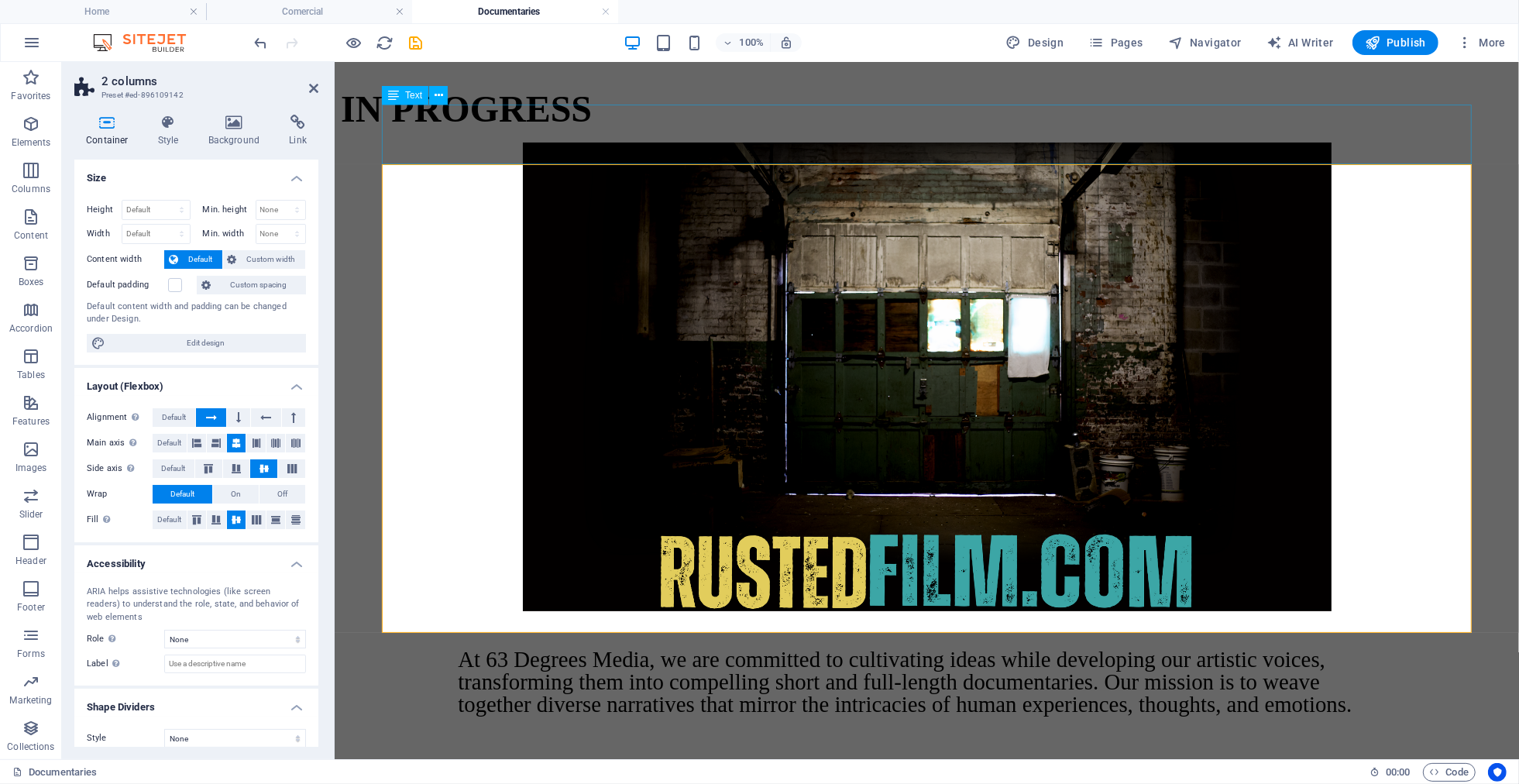
click at [788, 120] on div "IN PROGRESS" at bounding box center [926, 108] width 1172 height 43
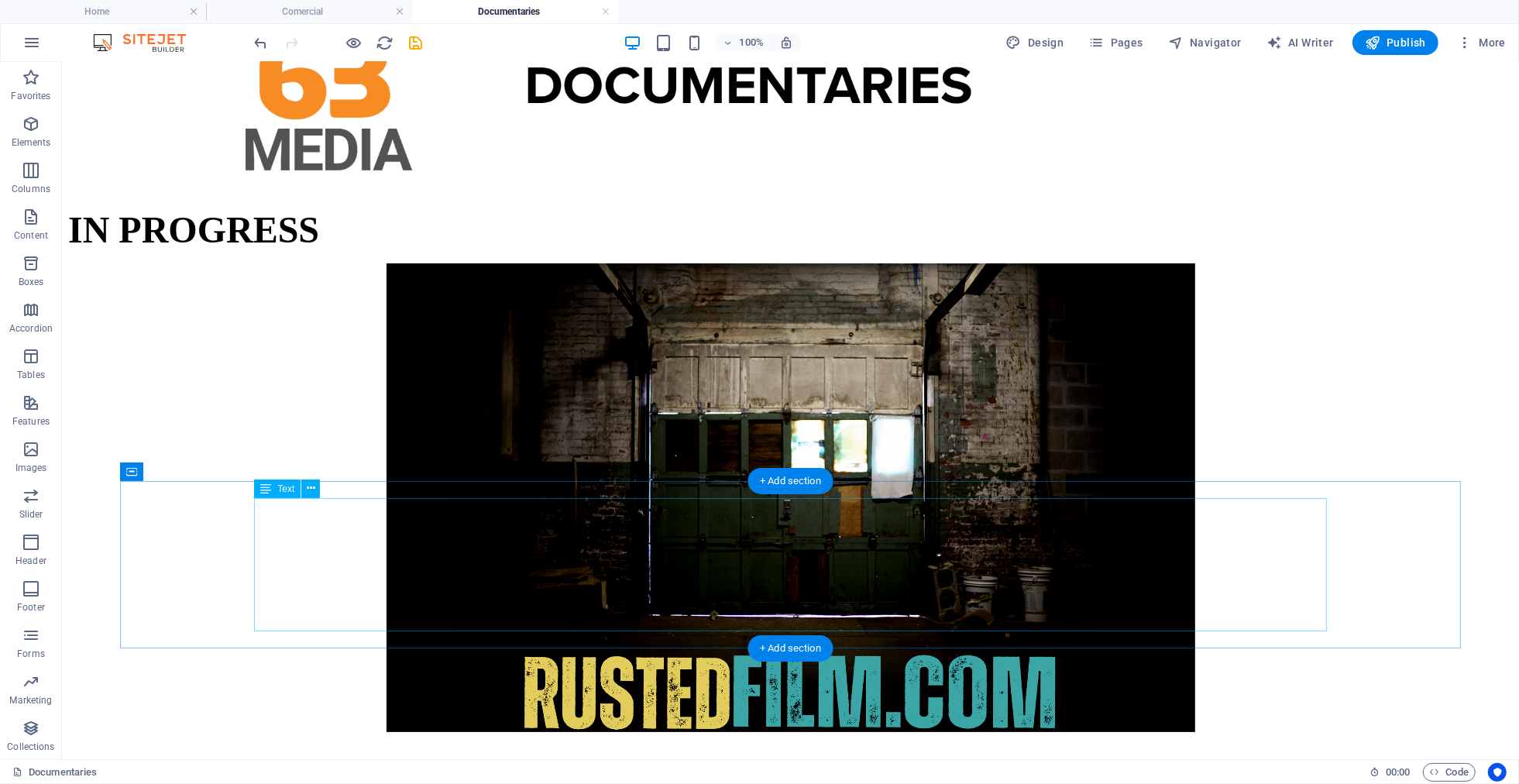
scroll to position [0, 0]
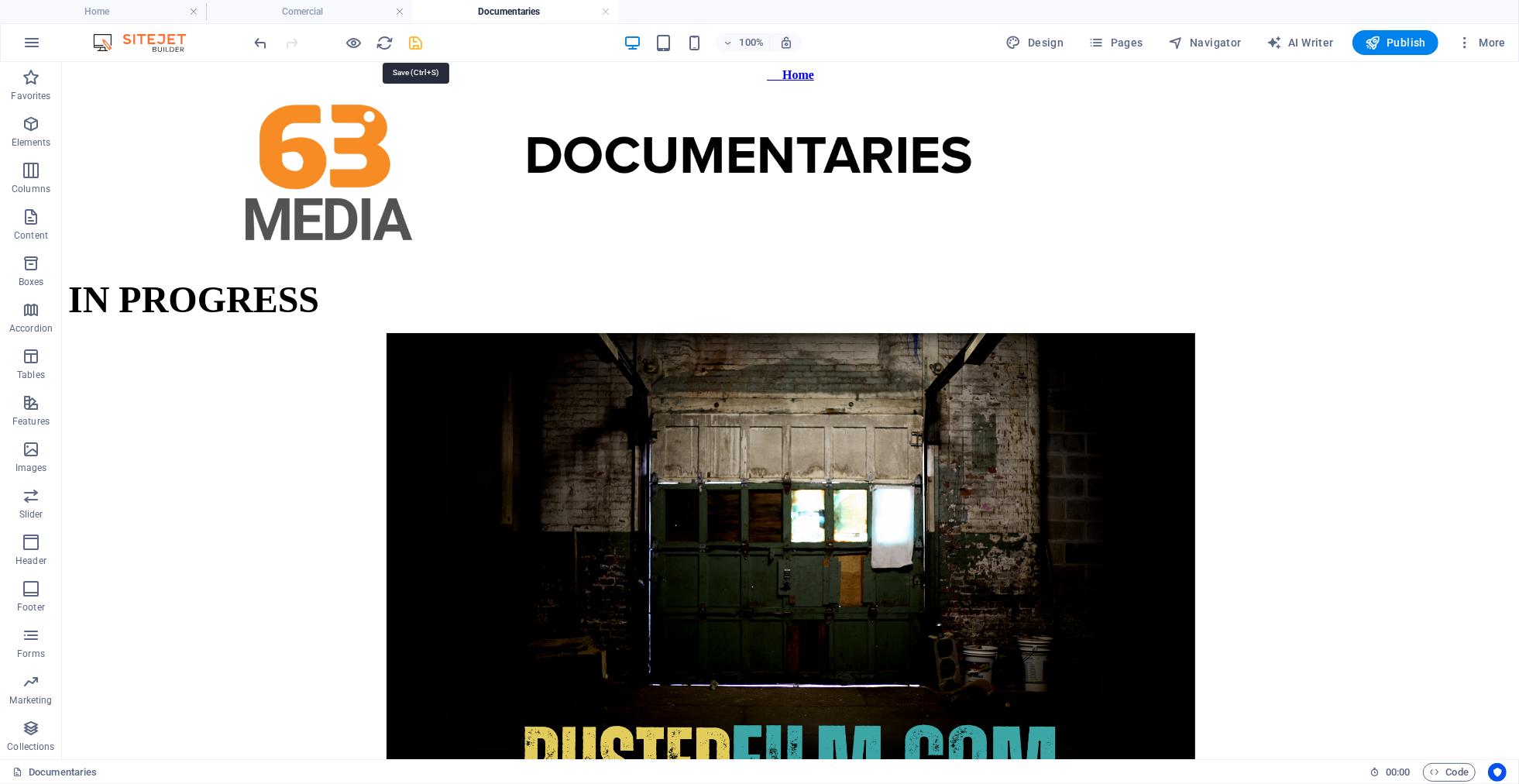
click at [419, 47] on icon "save" at bounding box center [417, 43] width 18 height 18
drag, startPoint x: 1433, startPoint y: 40, endPoint x: 1425, endPoint y: 43, distance: 8.5
click at [1433, 40] on button "Publish" at bounding box center [1395, 43] width 86 height 25
